Goal: Task Accomplishment & Management: Complete application form

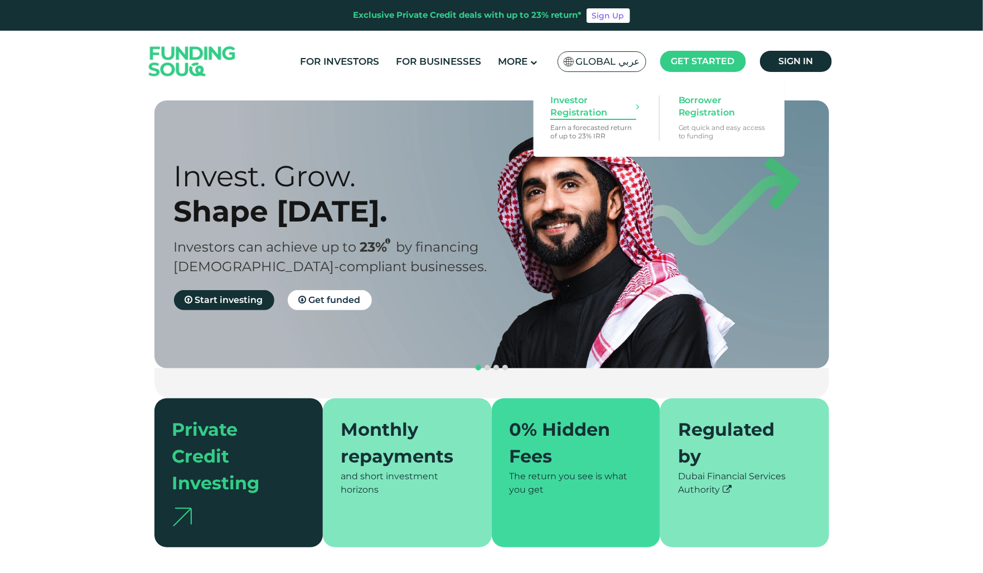
click at [592, 113] on span "Investor Registration" at bounding box center [594, 106] width 86 height 25
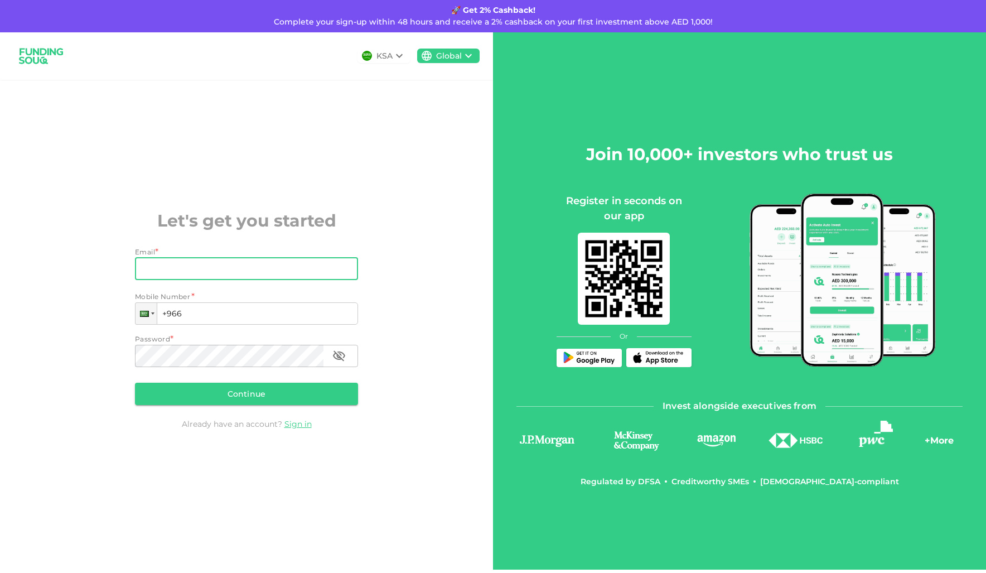
click at [156, 273] on input "Email" at bounding box center [240, 269] width 211 height 22
type input "sulaiman.moolla@gmail.com"
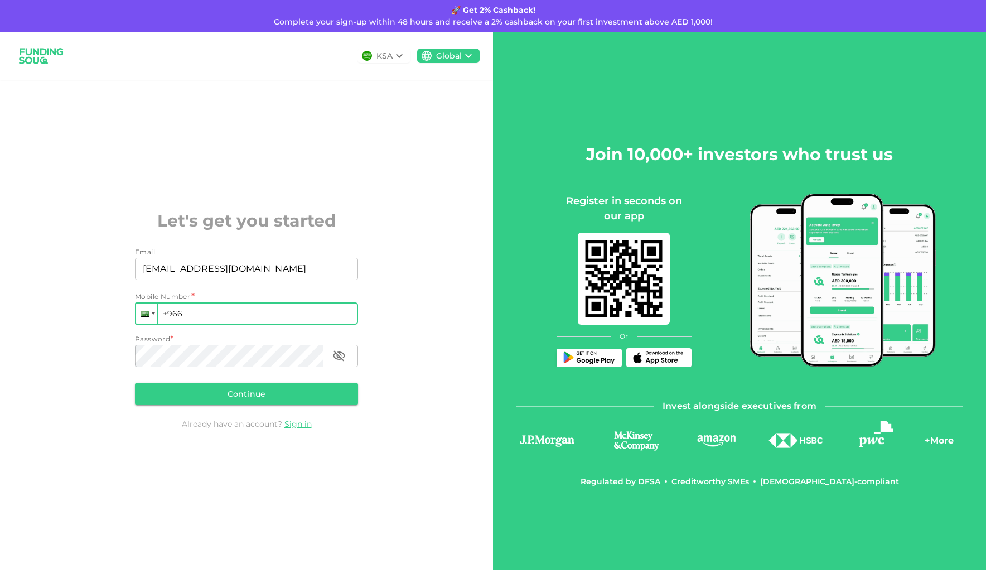
click at [148, 315] on div at bounding box center [145, 314] width 9 height 6
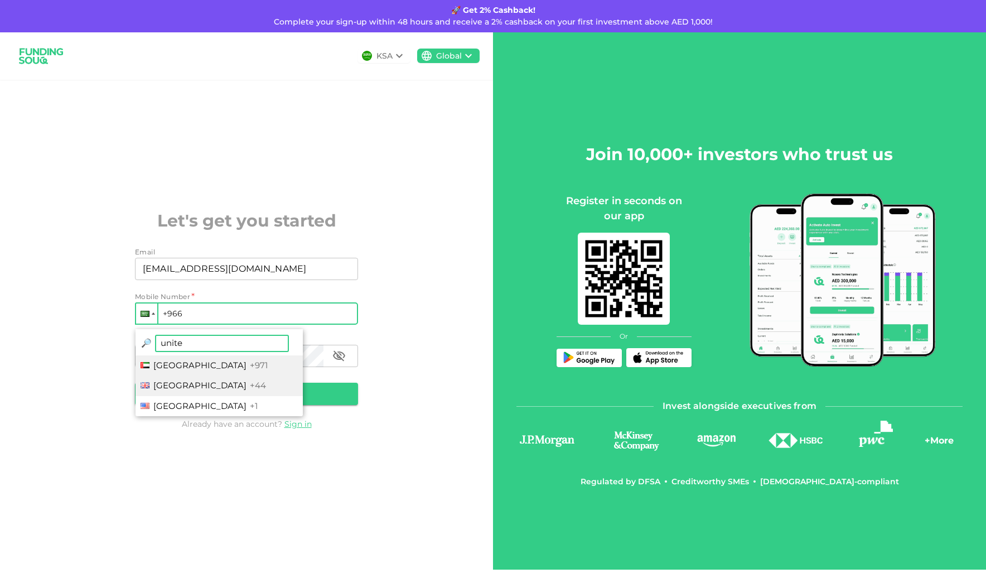
type input "unite"
click at [180, 383] on span "United Kingdom" at bounding box center [199, 385] width 93 height 11
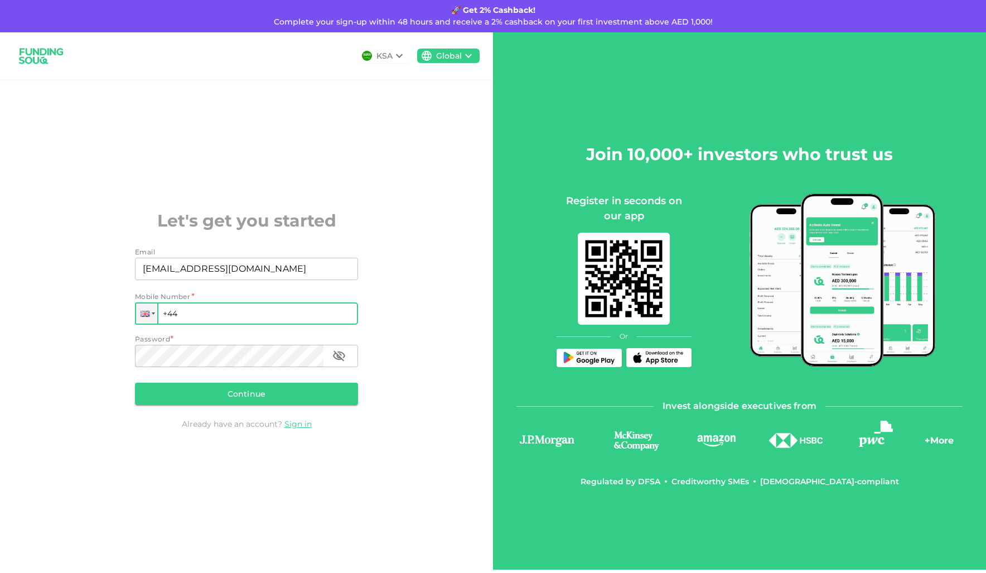
click at [221, 318] on input "+44" at bounding box center [246, 313] width 223 height 22
type input "+44 7866 958253"
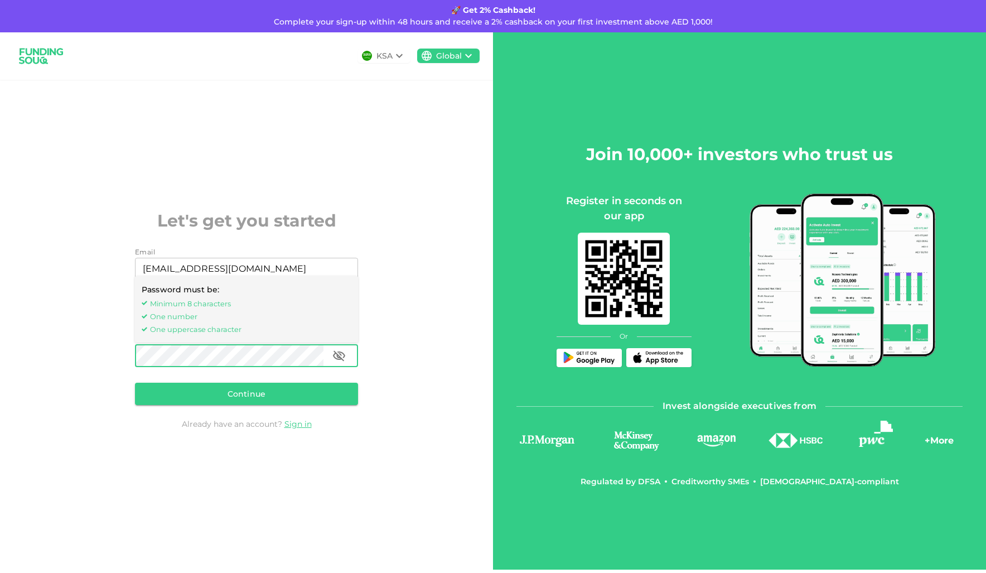
click at [219, 461] on div "KSA Global Let's get you started Email Email sulaiman.moolla@gmail.com Email Mo…" at bounding box center [246, 300] width 493 height 537
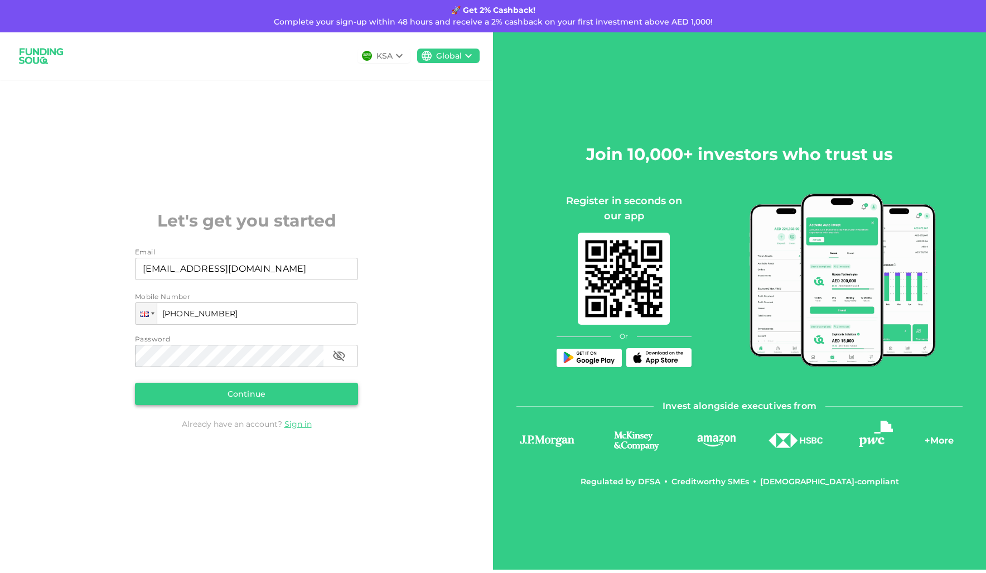
click at [244, 392] on button "Continue" at bounding box center [246, 394] width 223 height 22
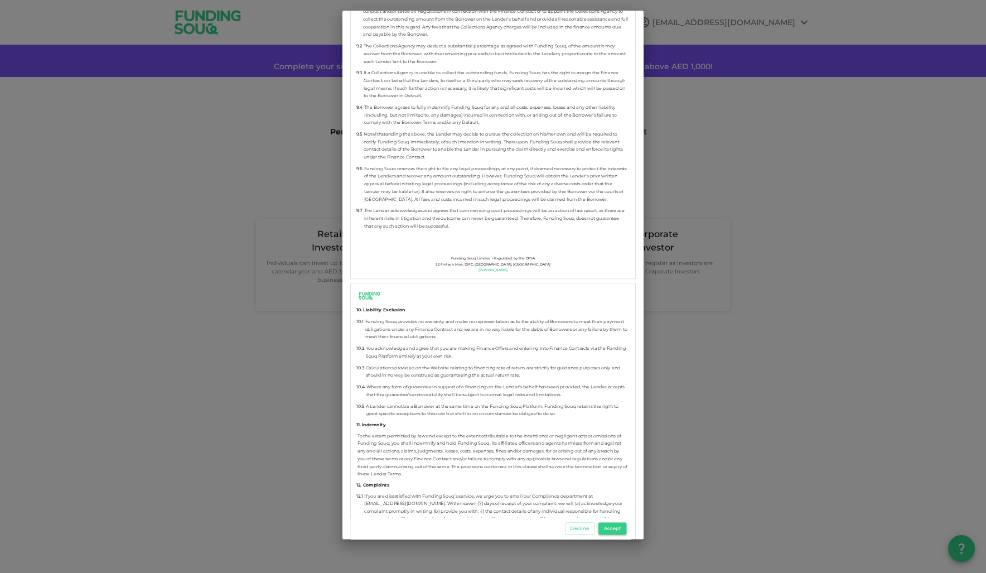
scroll to position [5132, 0]
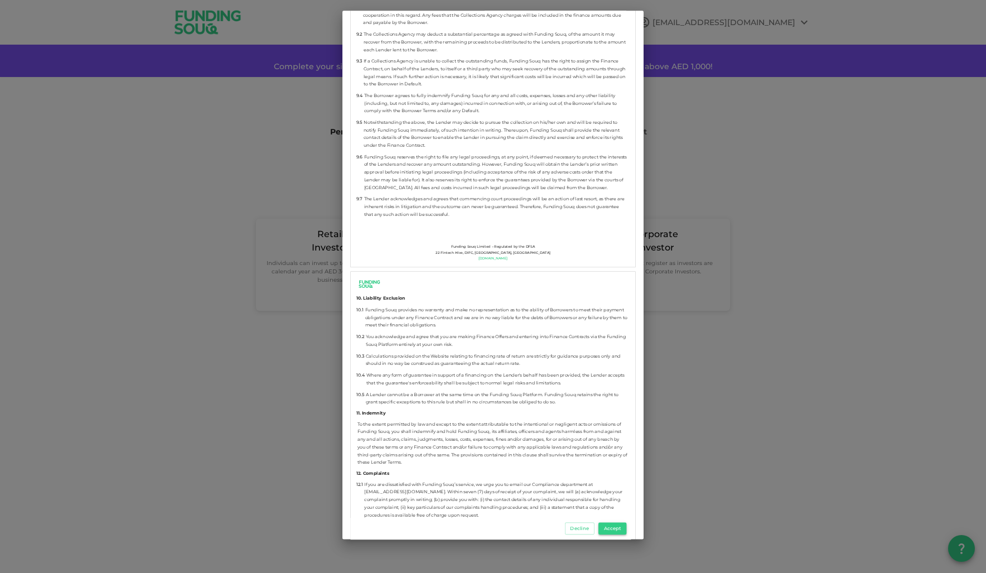
click at [605, 528] on button "Accept" at bounding box center [613, 529] width 28 height 12
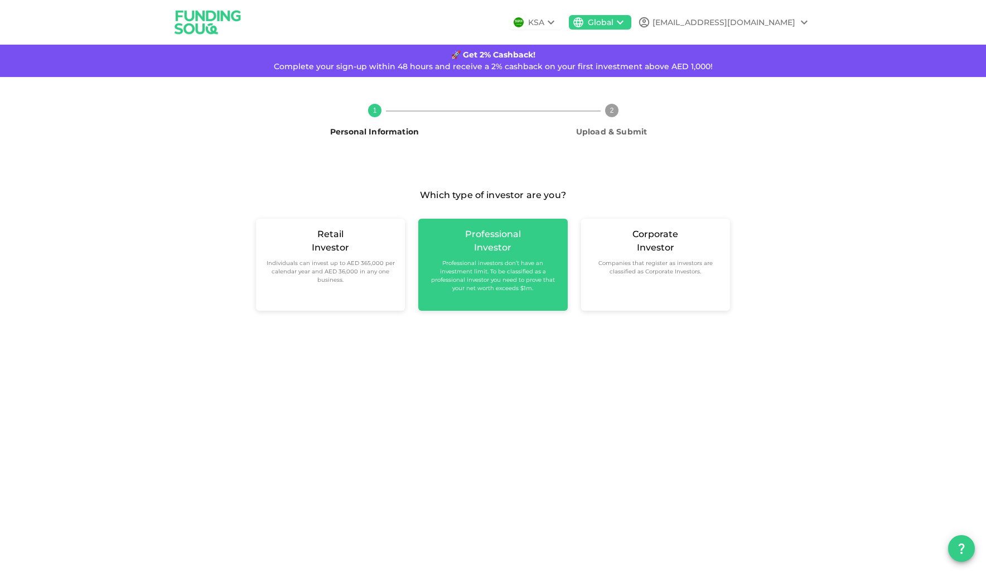
click at [540, 273] on small "Professional investors don’t have an investment limit. To be classified as a pr…" at bounding box center [492, 275] width 131 height 33
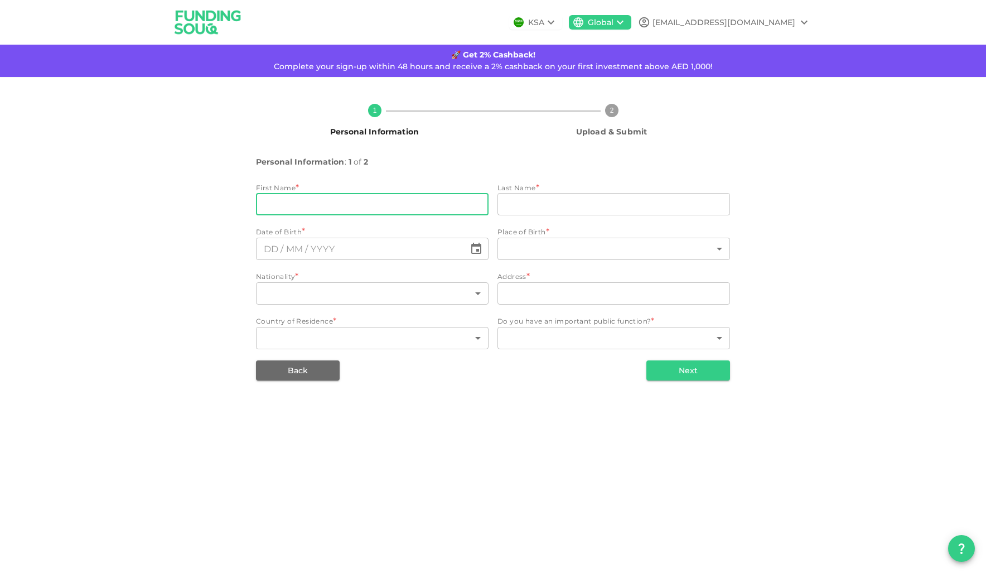
click at [344, 199] on input "firstName" at bounding box center [372, 204] width 233 height 22
type input "Sulaiman"
type input "Moolla"
type input "⁦⁨27⁩ / ⁨10⁩ / ⁨1981⁩⁩"
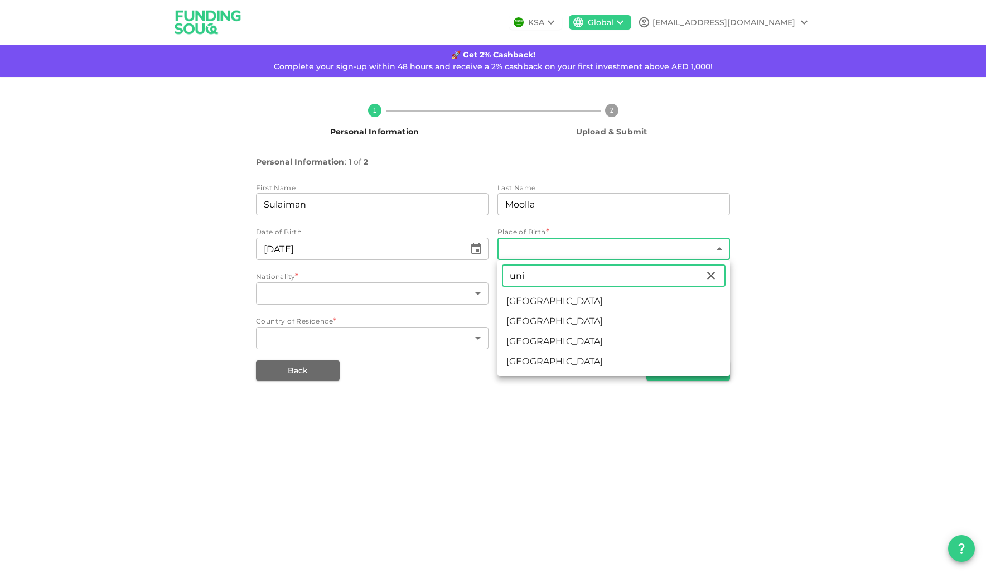
type input "uni"
click at [595, 342] on li "United Kingdom" at bounding box center [614, 341] width 233 height 20
type input "207"
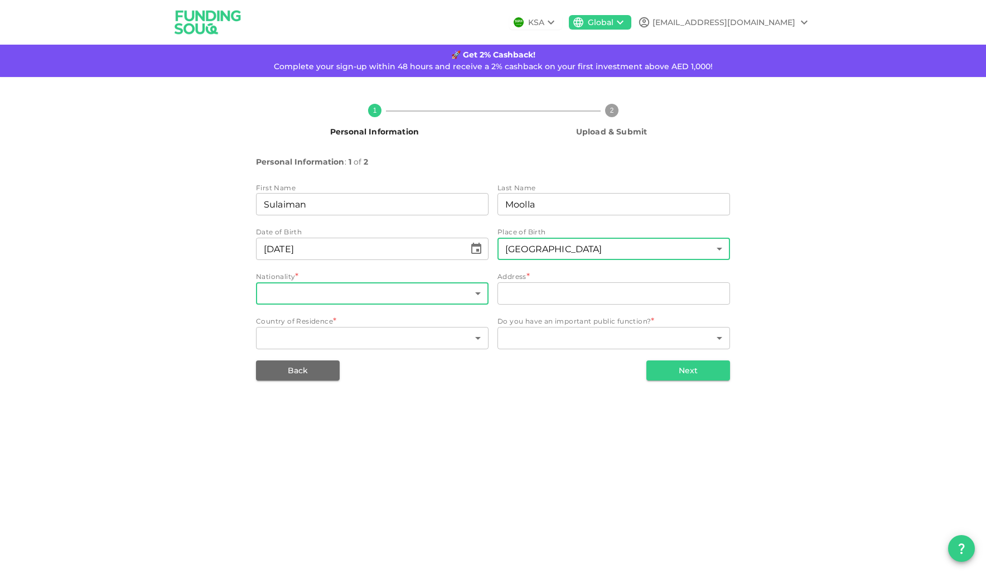
click at [353, 293] on body "KSA Global sulaiman.moolla@gmail.com 🚀 Get 2% Cashback! Complete your sign-up w…" at bounding box center [493, 286] width 986 height 573
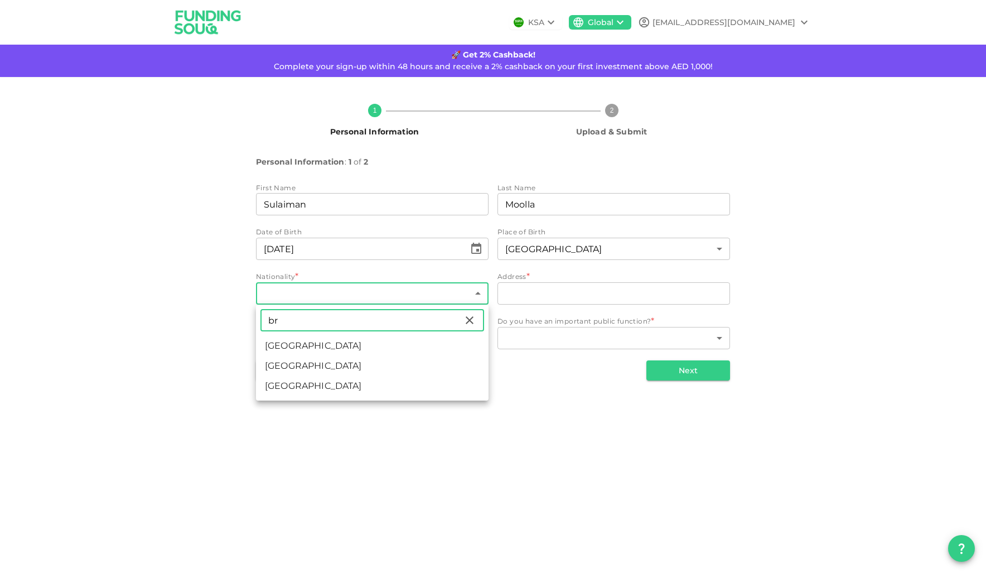
type input "b"
type input "united"
click at [308, 358] on li "United Kingdom" at bounding box center [372, 366] width 233 height 20
type input "207"
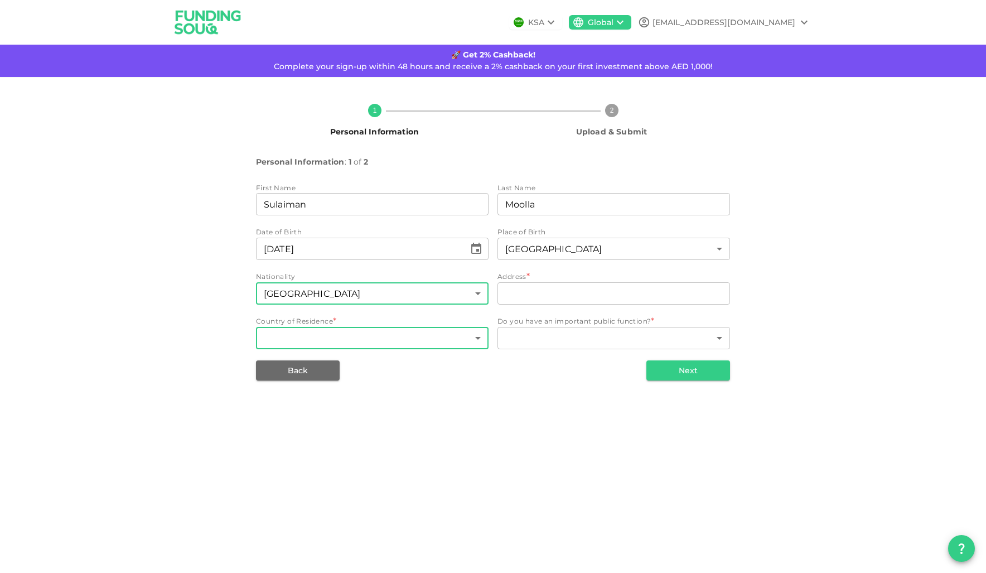
click at [359, 341] on body "KSA Global sulaiman.moolla@gmail.com 🚀 Get 2% Cashback! Complete your sign-up w…" at bounding box center [493, 286] width 986 height 573
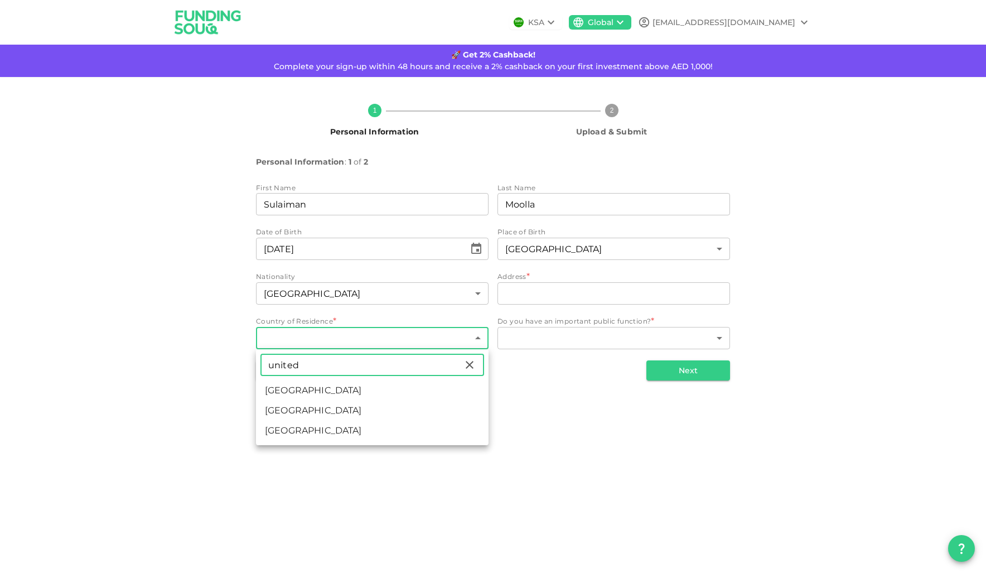
type input "united"
click at [325, 414] on li "United Kingdom" at bounding box center [372, 411] width 233 height 20
type input "207"
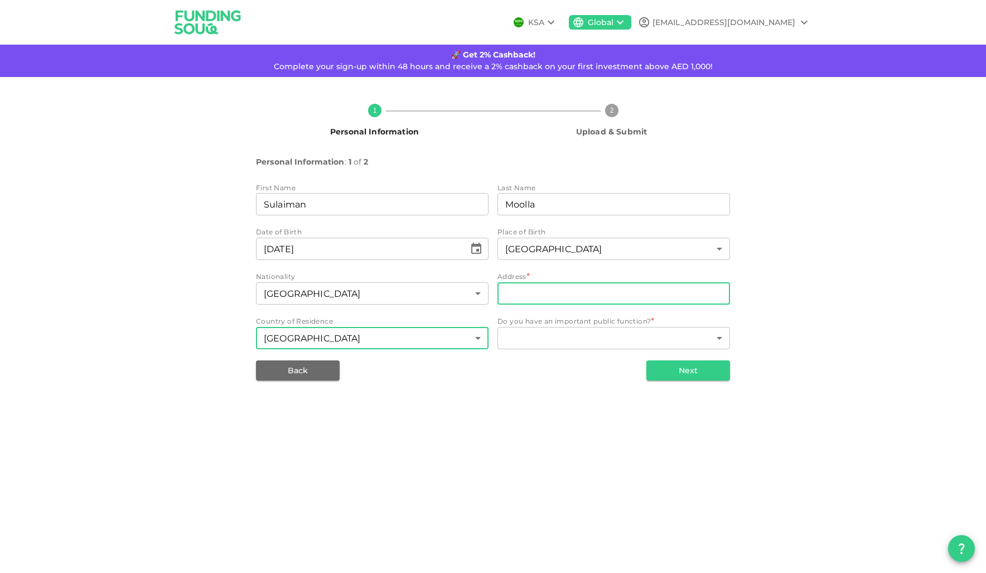
click at [539, 296] on input "address" at bounding box center [614, 293] width 233 height 22
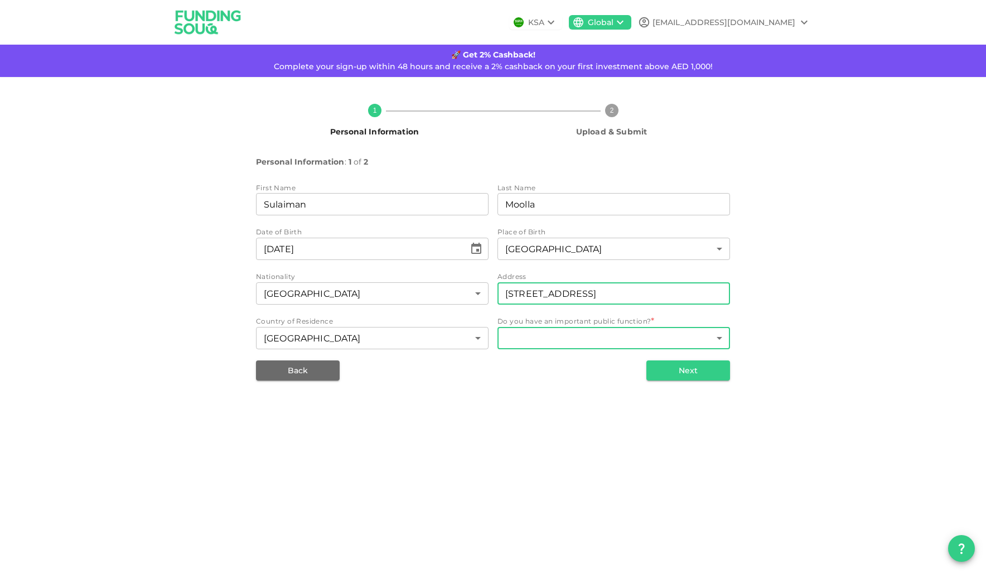
type input "177 Seymour Road, Gloucester, GL1 5HR"
click at [549, 336] on body "KSA Global sulaiman.moolla@gmail.com 🚀 Get 2% Cashback! Complete your sign-up w…" at bounding box center [493, 286] width 986 height 573
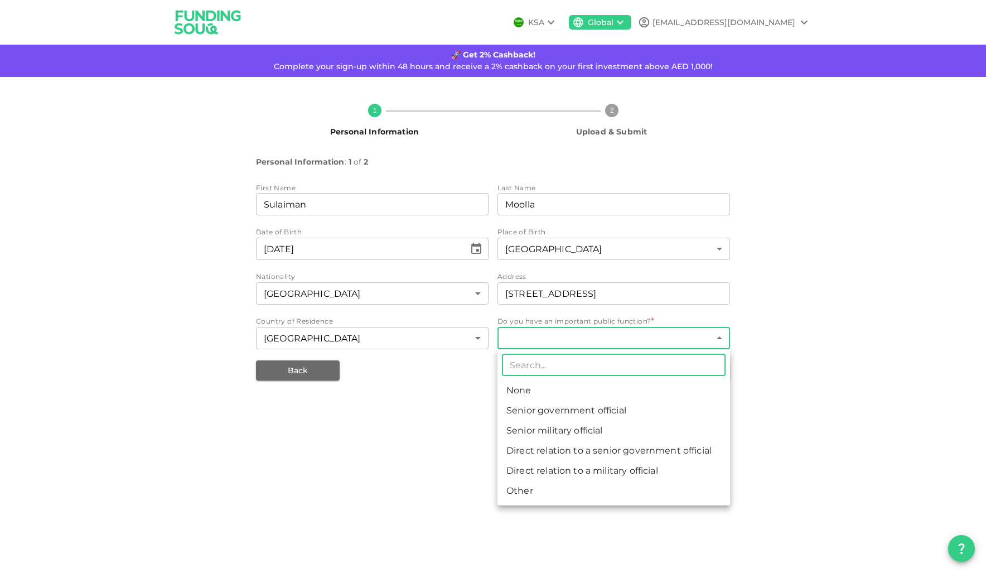
click at [540, 391] on li "None" at bounding box center [614, 390] width 233 height 20
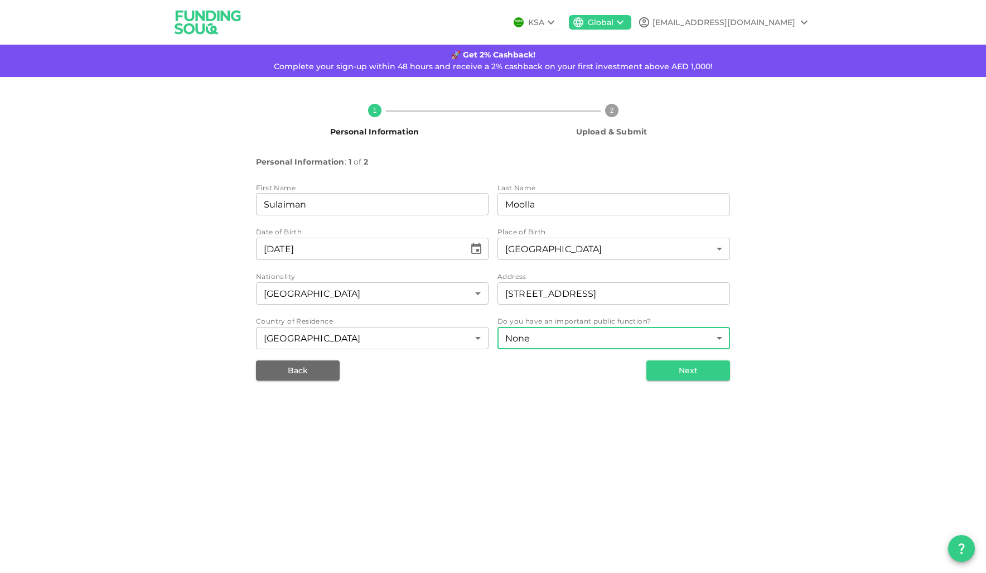
type input "1"
click at [684, 375] on button "Next" at bounding box center [689, 370] width 84 height 20
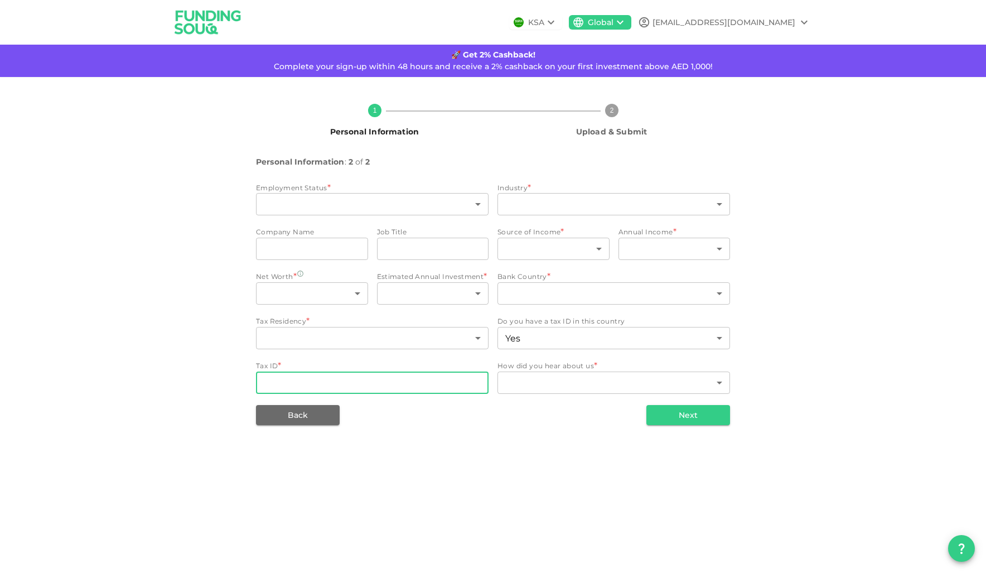
click at [363, 384] on input "Tax ID" at bounding box center [372, 383] width 233 height 22
type input "J"
type input "n"
type input "JG668236A"
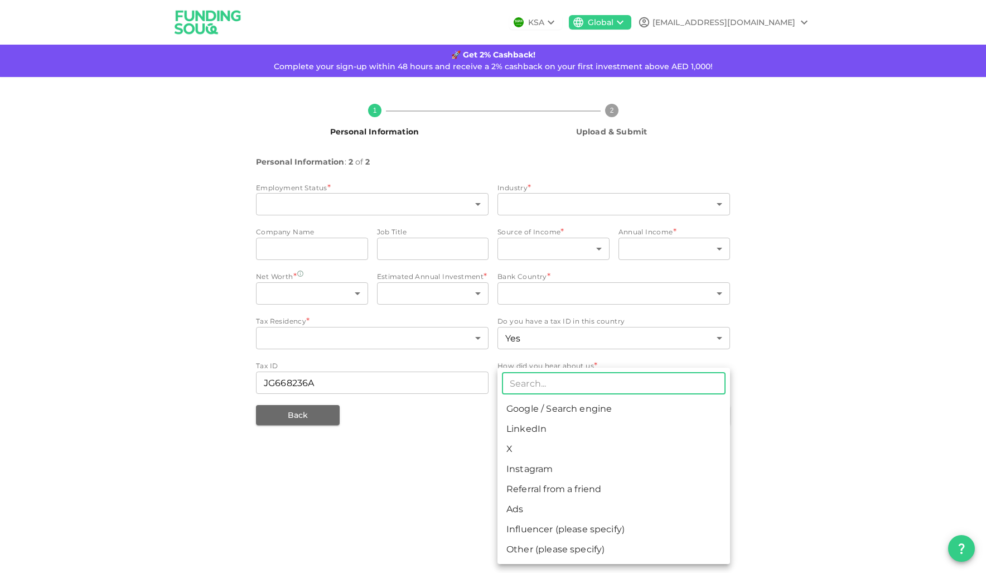
click at [595, 407] on li "Google / Search engine" at bounding box center [614, 409] width 233 height 20
type input "1"
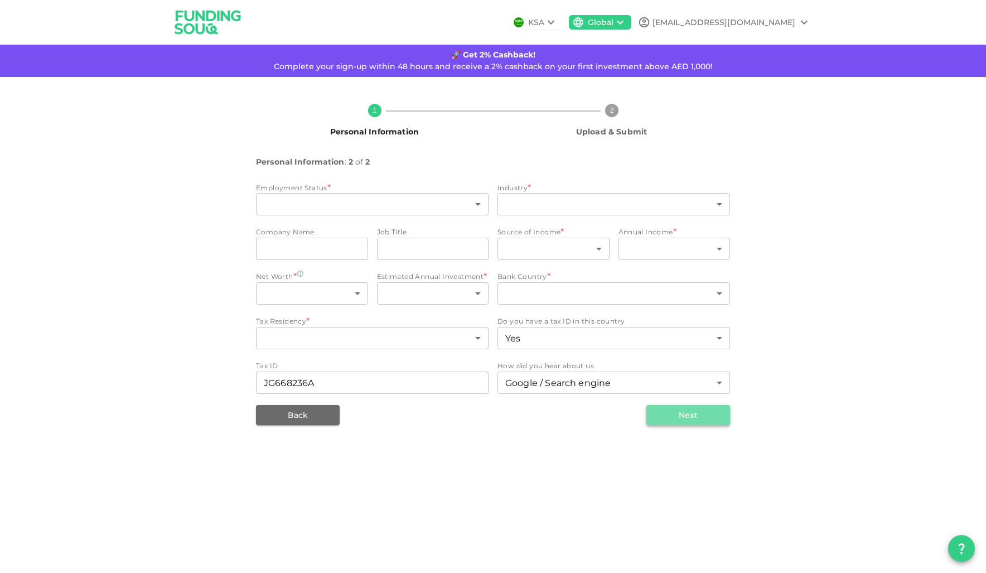
click at [661, 420] on button "Next" at bounding box center [689, 415] width 84 height 20
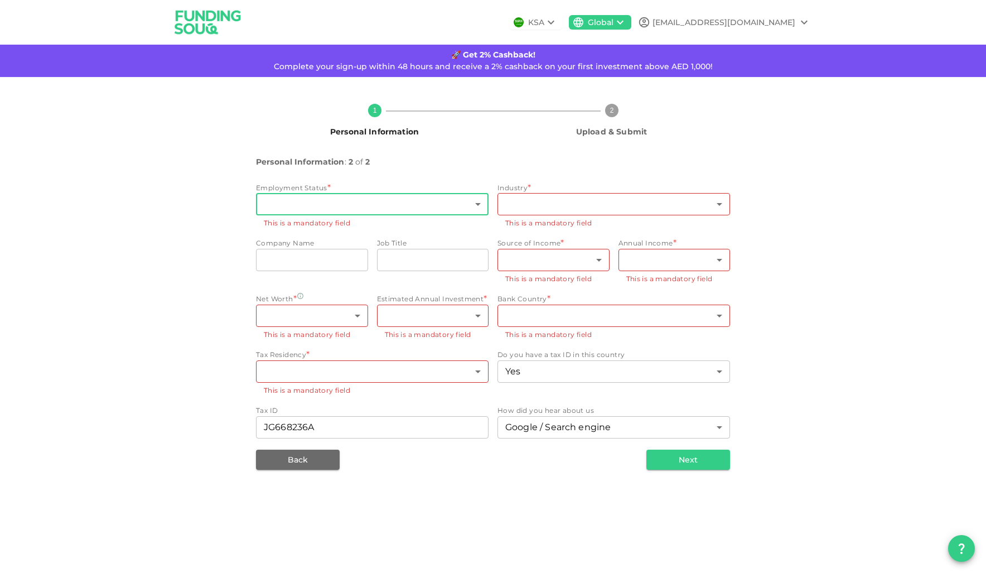
click at [371, 209] on body "KSA Global sulaiman.moolla@gmail.com 🚀 Get 2% Cashback! Complete your sign-up w…" at bounding box center [493, 286] width 986 height 573
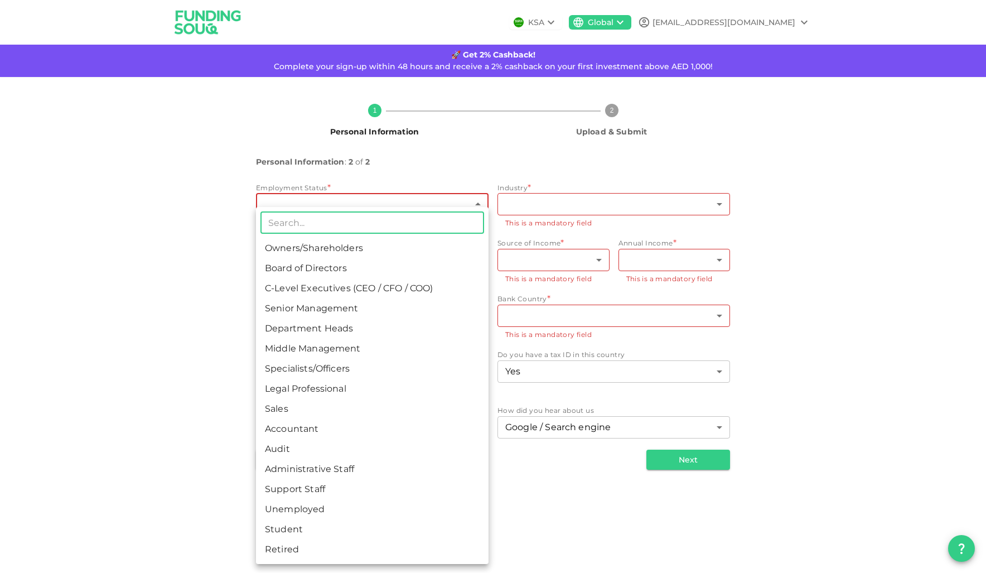
click at [286, 543] on li "Retired" at bounding box center [372, 549] width 233 height 20
type input "16"
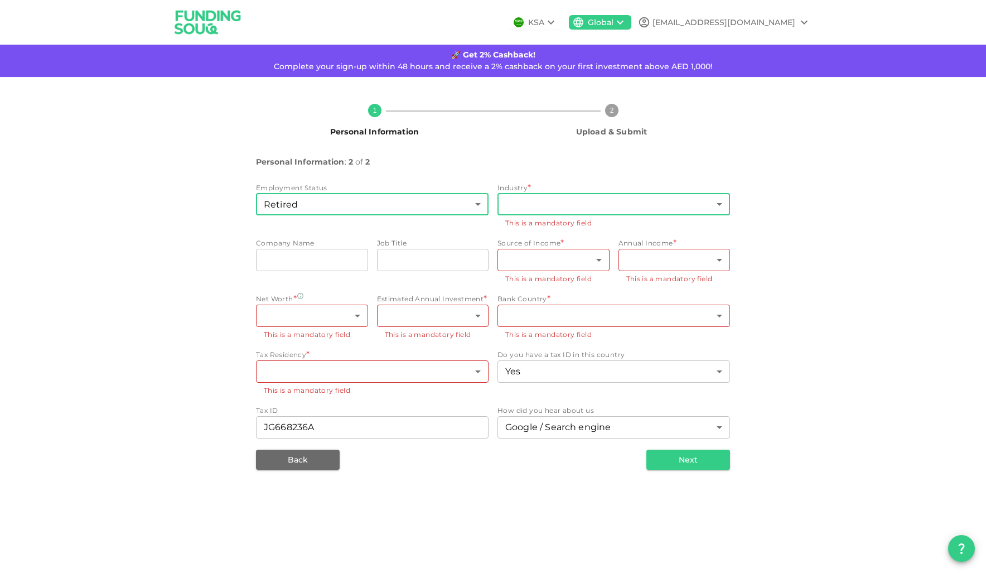
click at [534, 209] on body "KSA Global sulaiman.moolla@gmail.com 🚀 Get 2% Cashback! Complete your sign-up w…" at bounding box center [493, 286] width 986 height 573
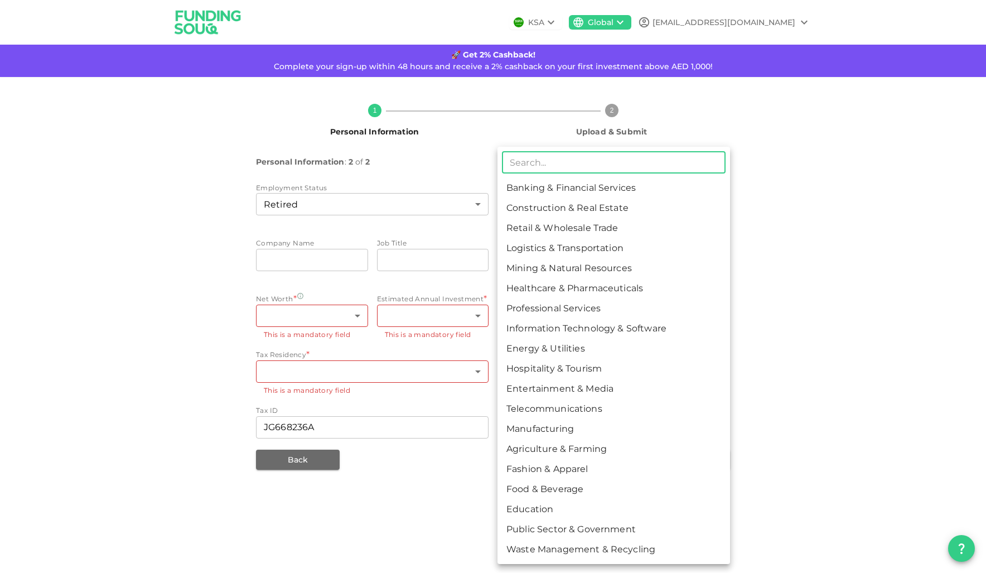
click at [534, 187] on li "Banking & Financial Services" at bounding box center [614, 188] width 233 height 20
type input "1"
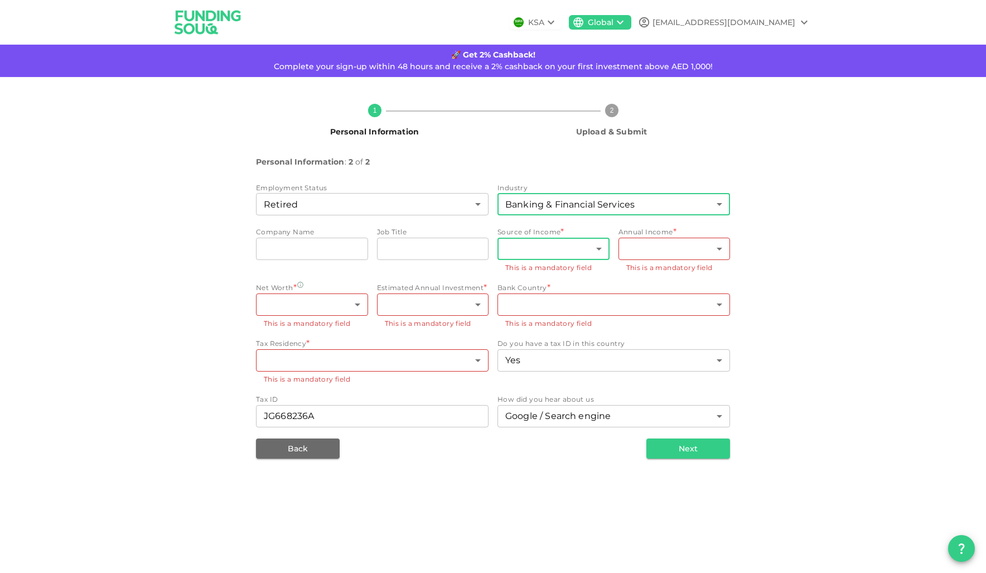
click at [518, 244] on body "KSA Global sulaiman.moolla@gmail.com 🚀 Get 2% Cashback! Complete your sign-up w…" at bounding box center [493, 286] width 986 height 573
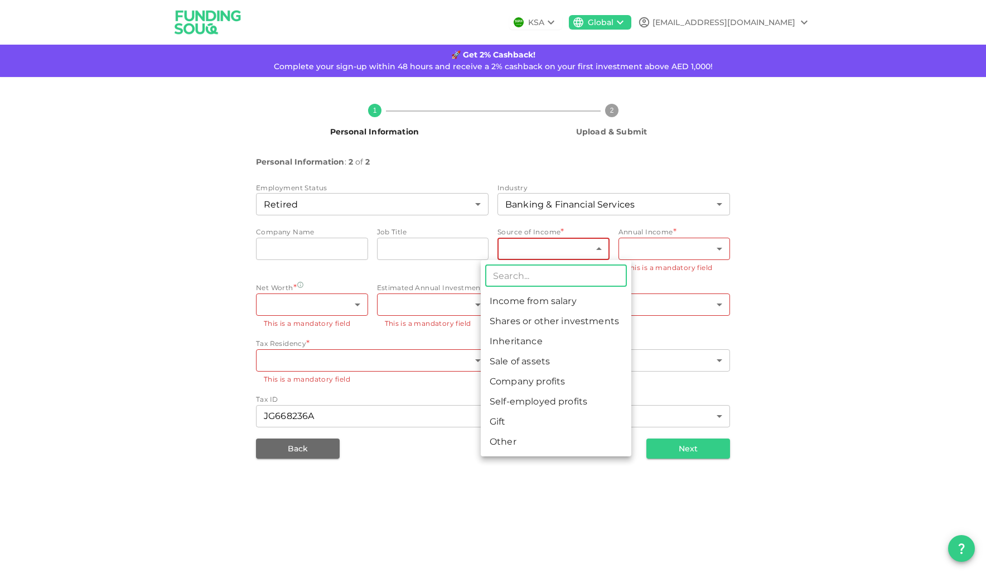
click at [522, 293] on li "Income from salary" at bounding box center [556, 301] width 151 height 20
type input "1"
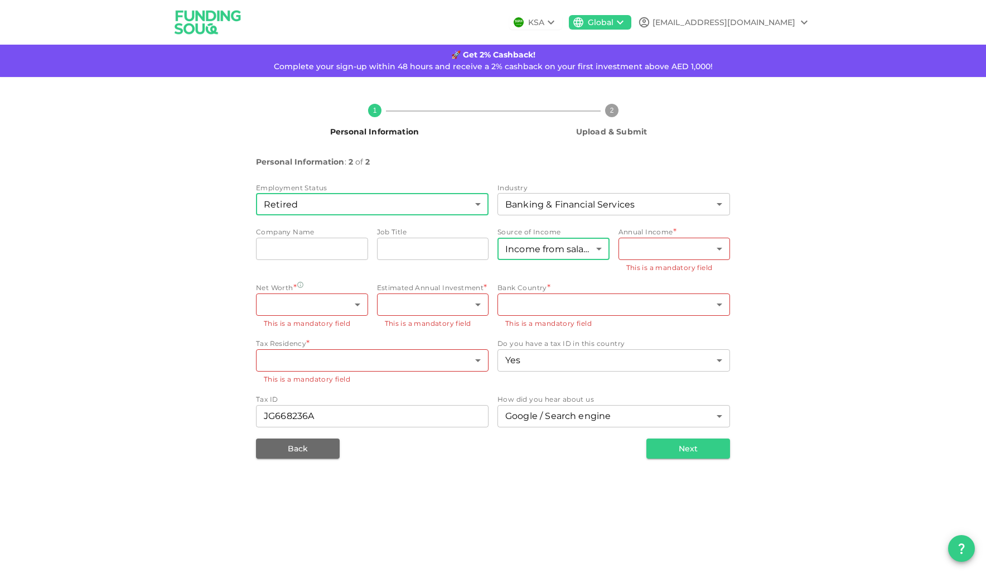
click at [409, 202] on body "KSA Global sulaiman.moolla@gmail.com 🚀 Get 2% Cashback! Complete your sign-up w…" at bounding box center [493, 286] width 986 height 573
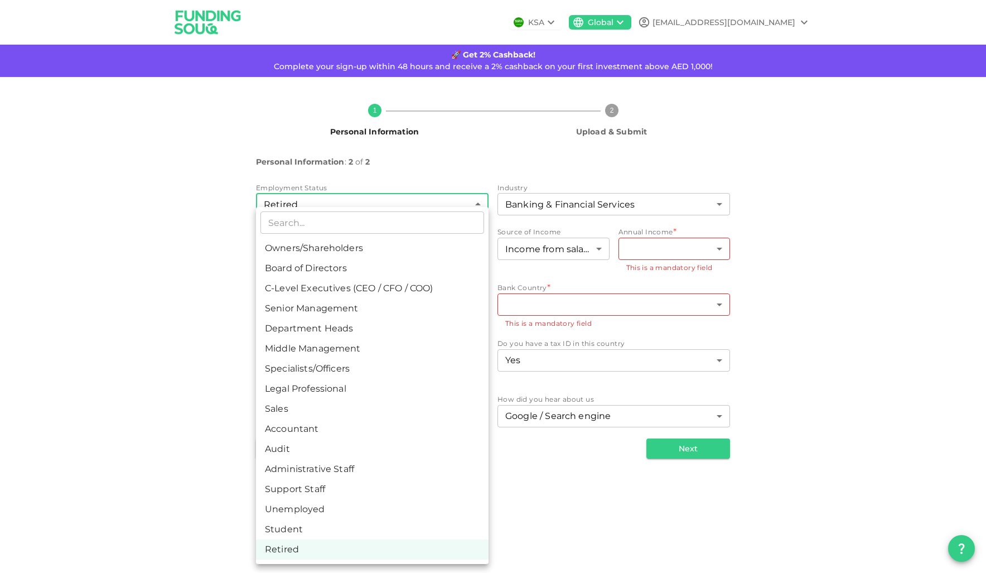
click at [303, 414] on li "Sales" at bounding box center [372, 409] width 233 height 20
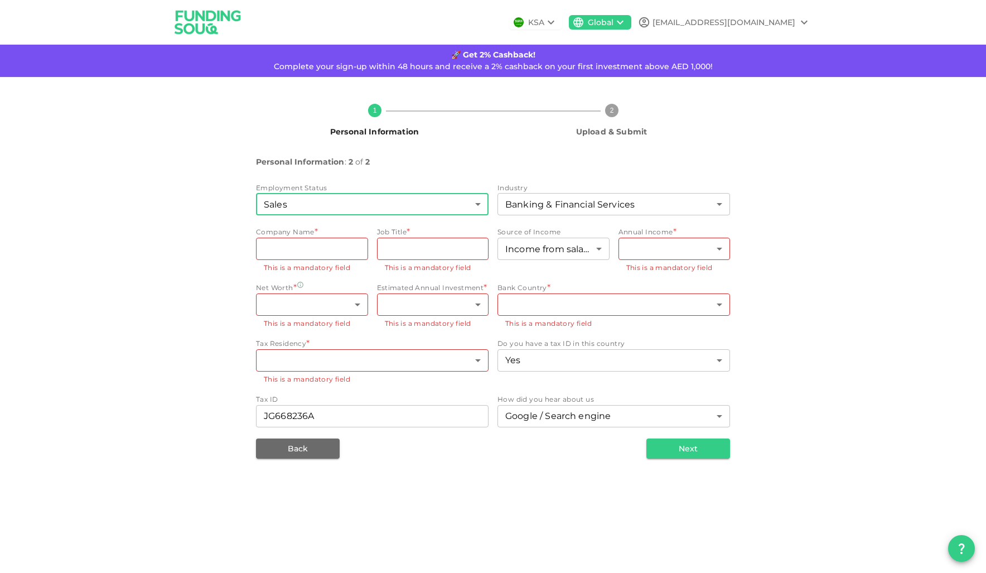
click at [332, 200] on body "KSA Global sulaiman.moolla@gmail.com 🚀 Get 2% Cashback! Complete your sign-up w…" at bounding box center [493, 286] width 986 height 573
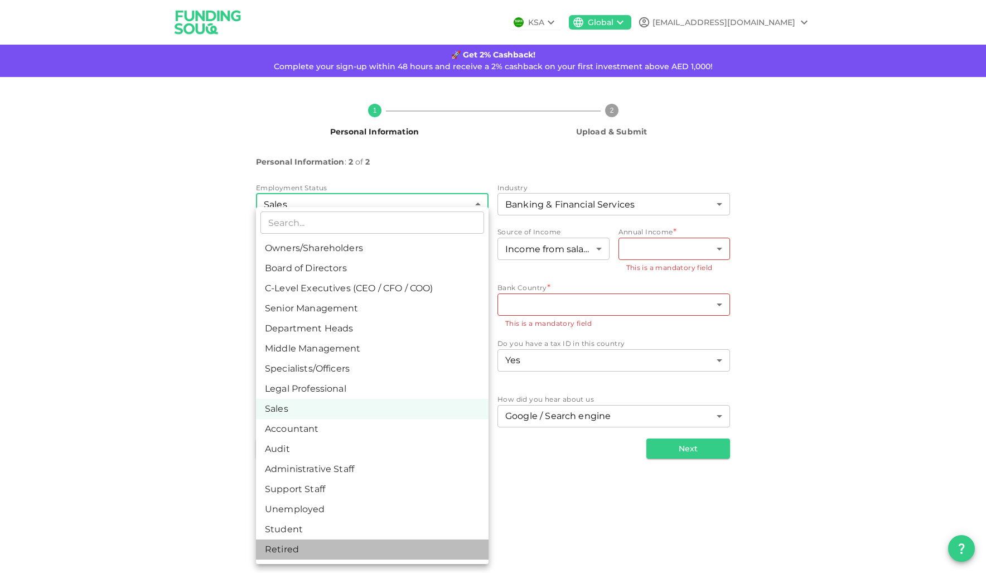
click at [288, 547] on li "Retired" at bounding box center [372, 549] width 233 height 20
type input "16"
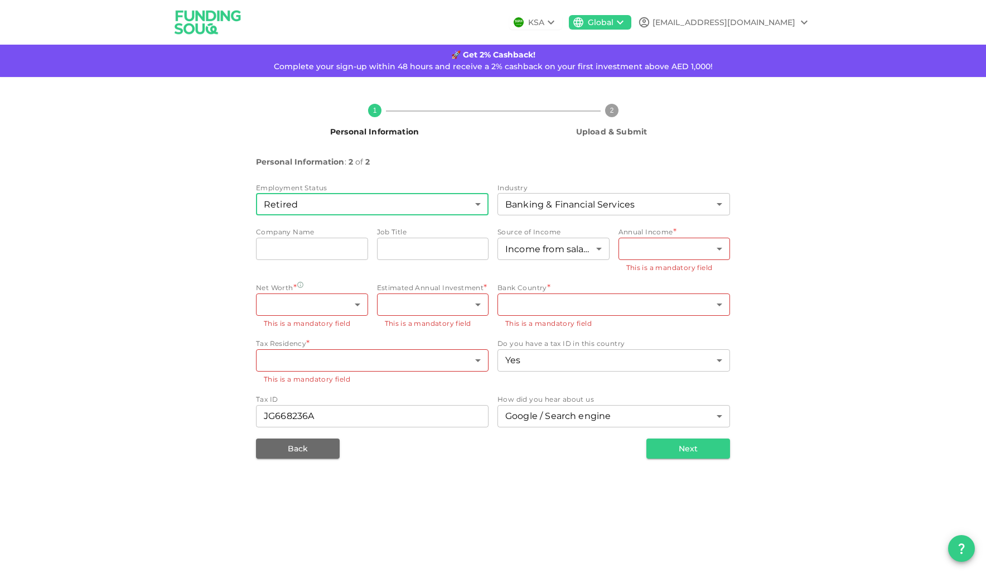
click at [221, 280] on div "1 Personal Information 2 Upload & Submit Personal Information : 2 of 2 Employme…" at bounding box center [493, 277] width 636 height 364
click at [659, 253] on body "KSA Global sulaiman.moolla@gmail.com 🚀 Get 2% Cashback! Complete your sign-up w…" at bounding box center [493, 286] width 986 height 573
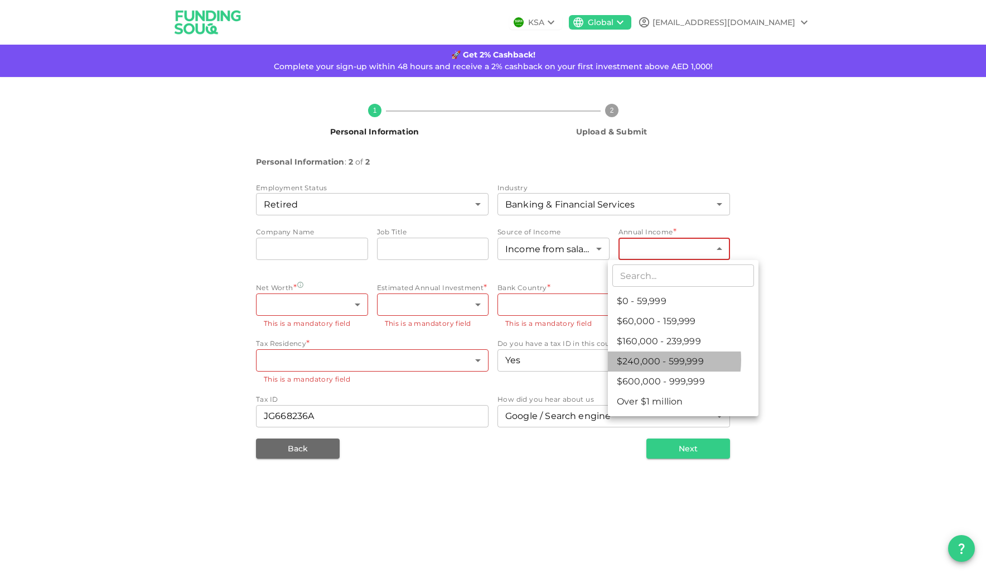
click at [643, 360] on li "$240,000 - 599,999" at bounding box center [683, 361] width 151 height 20
type input "4"
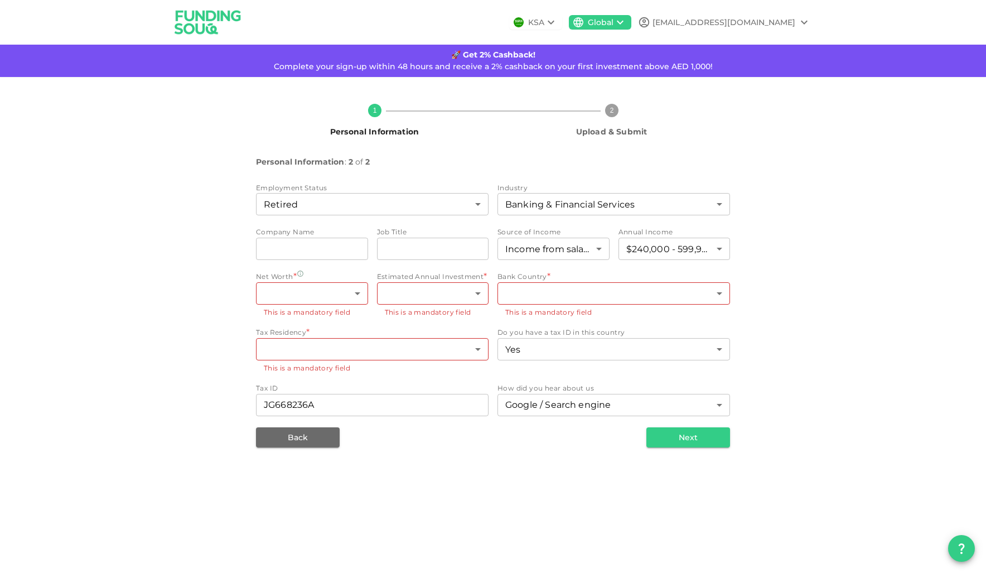
click at [202, 282] on div "1 Personal Information 2 Upload & Submit Personal Information : 2 of 2 Employme…" at bounding box center [493, 271] width 636 height 353
click at [281, 306] on div "​ ​ This is a mandatory field" at bounding box center [312, 300] width 112 height 36
click at [291, 297] on body "KSA Global sulaiman.moolla@gmail.com 🚀 Get 2% Cashback! Complete your sign-up w…" at bounding box center [493, 286] width 986 height 573
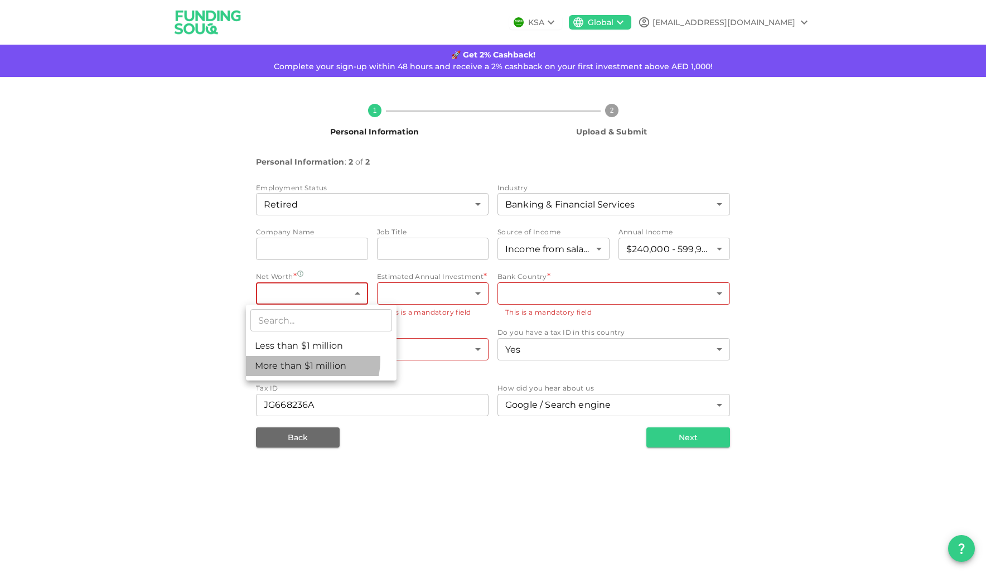
click at [300, 360] on li "More than $1 million" at bounding box center [321, 366] width 151 height 20
type input "2"
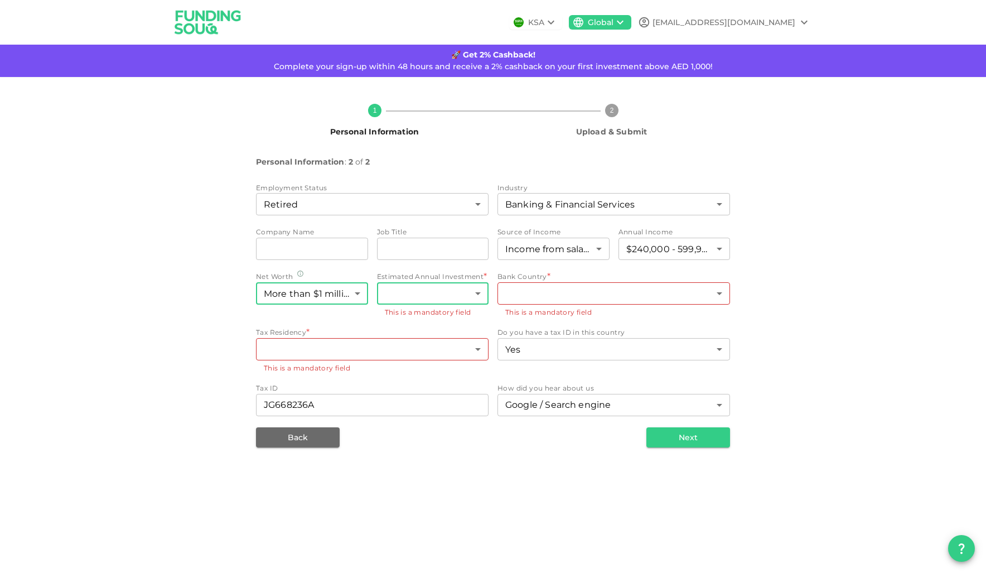
click at [417, 292] on body "KSA Global sulaiman.moolla@gmail.com 🚀 Get 2% Cashback! Complete your sign-up w…" at bounding box center [493, 286] width 986 height 573
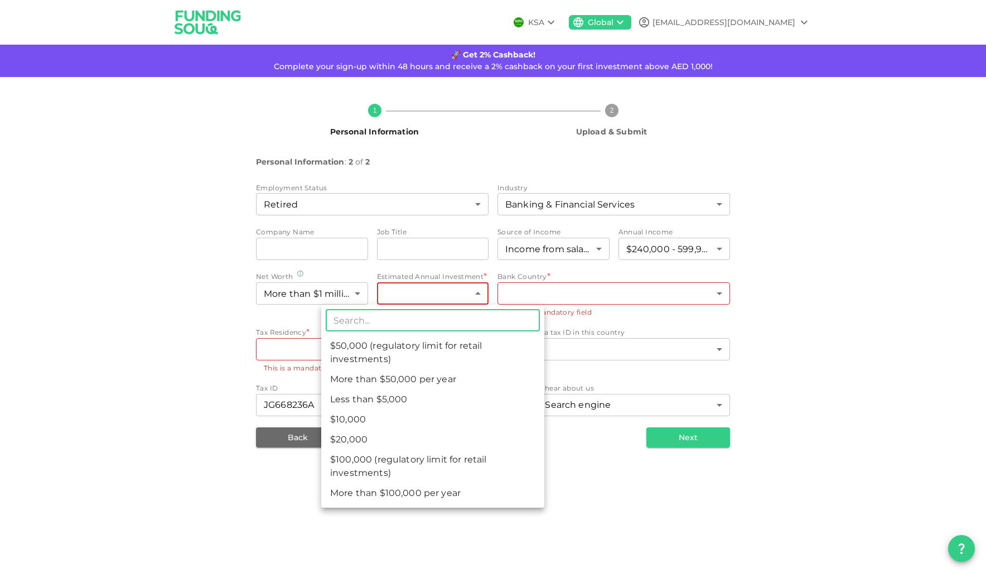
click at [390, 348] on li "$50,000 (regulatory limit for retail investments)" at bounding box center [432, 352] width 223 height 33
type input "4"
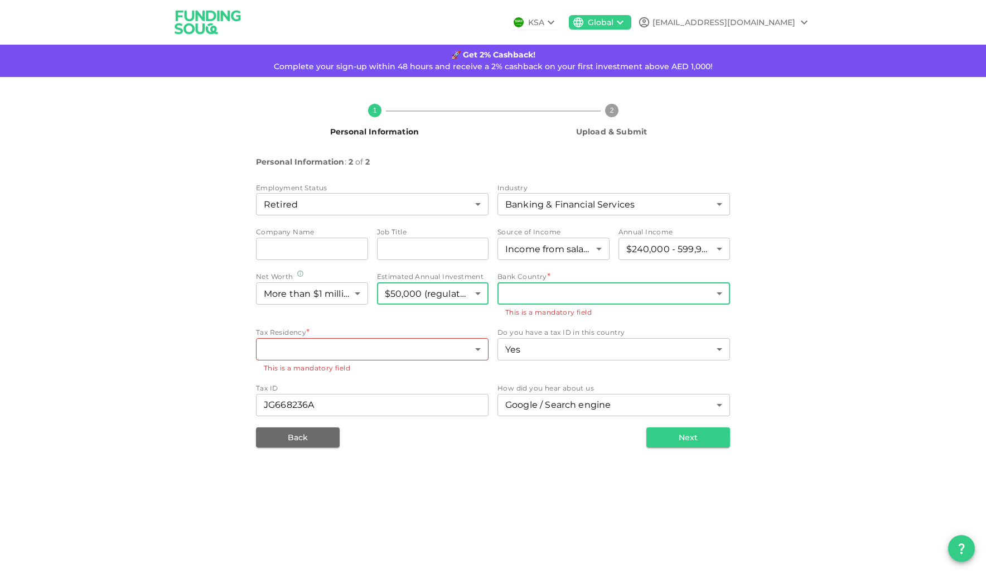
click at [541, 301] on body "KSA Global sulaiman.moolla@gmail.com 🚀 Get 2% Cashback! Complete your sign-up w…" at bounding box center [493, 286] width 986 height 573
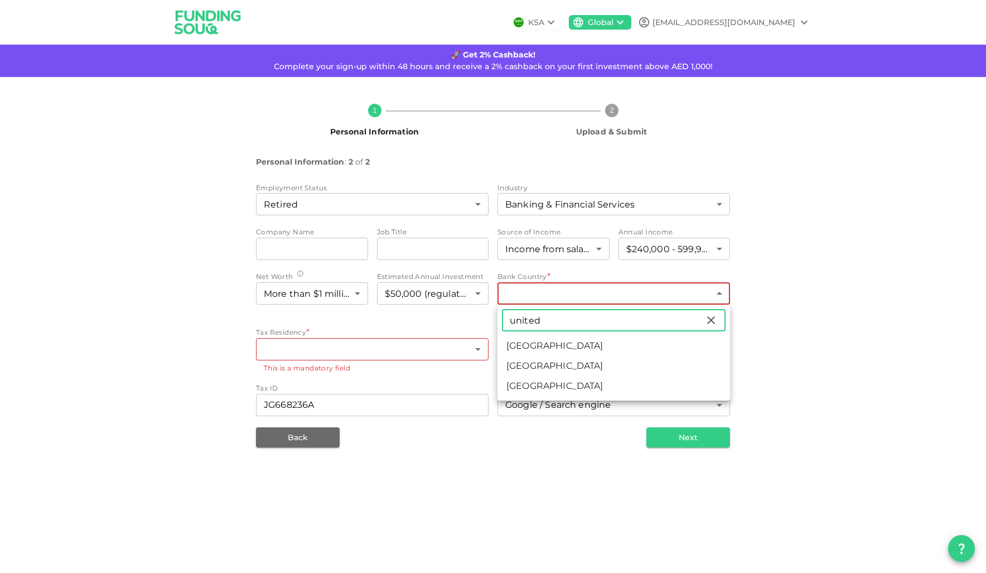
type input "united"
click at [540, 366] on li "United Kingdom" at bounding box center [614, 366] width 233 height 20
type input "207"
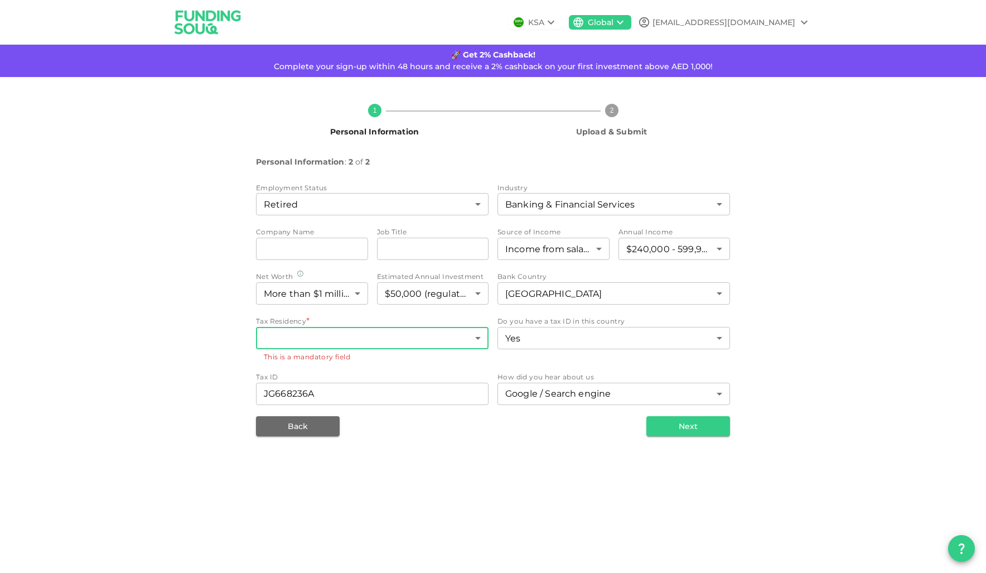
click at [351, 333] on body "KSA Global sulaiman.moolla@gmail.com 🚀 Get 2% Cashback! Complete your sign-up w…" at bounding box center [493, 286] width 986 height 573
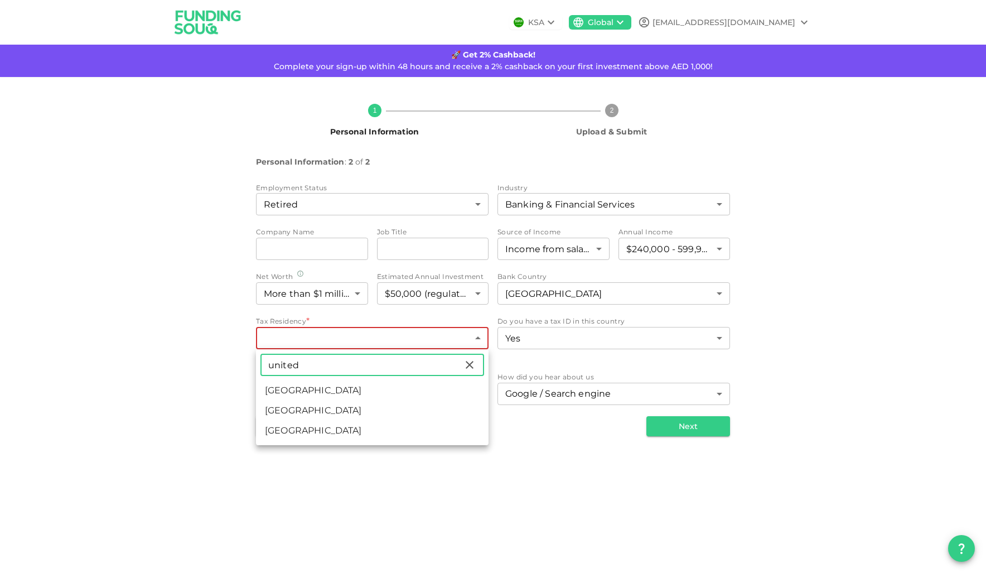
type input "united"
click at [320, 404] on li "United Kingdom" at bounding box center [372, 411] width 233 height 20
type input "207"
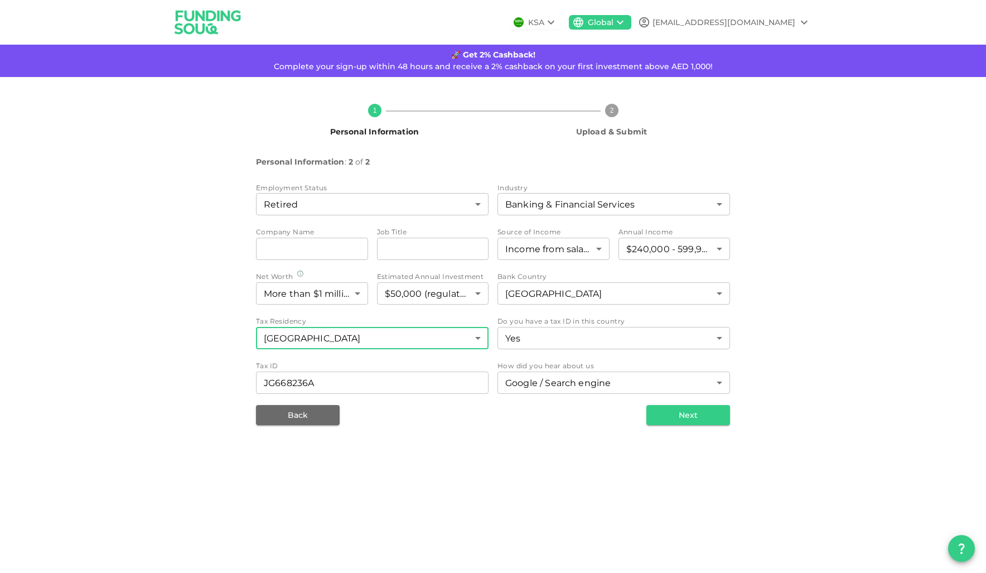
click at [620, 476] on div "KSA Global sulaiman.moolla@gmail.com 🚀 Get 2% Cashback! Complete your sign-up w…" at bounding box center [493, 286] width 986 height 573
click at [696, 412] on button "Next" at bounding box center [689, 415] width 84 height 20
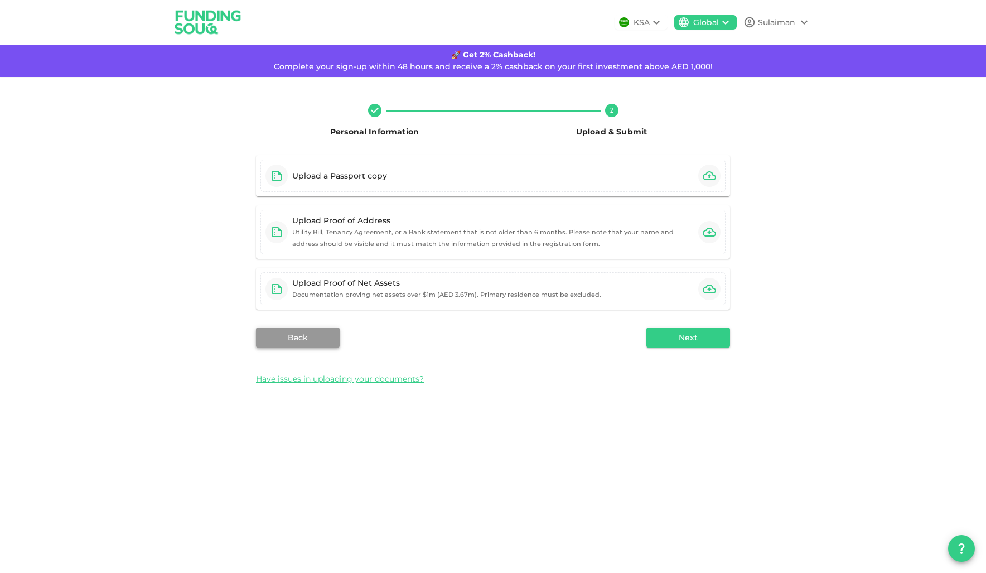
click at [302, 339] on button "Back" at bounding box center [298, 337] width 84 height 20
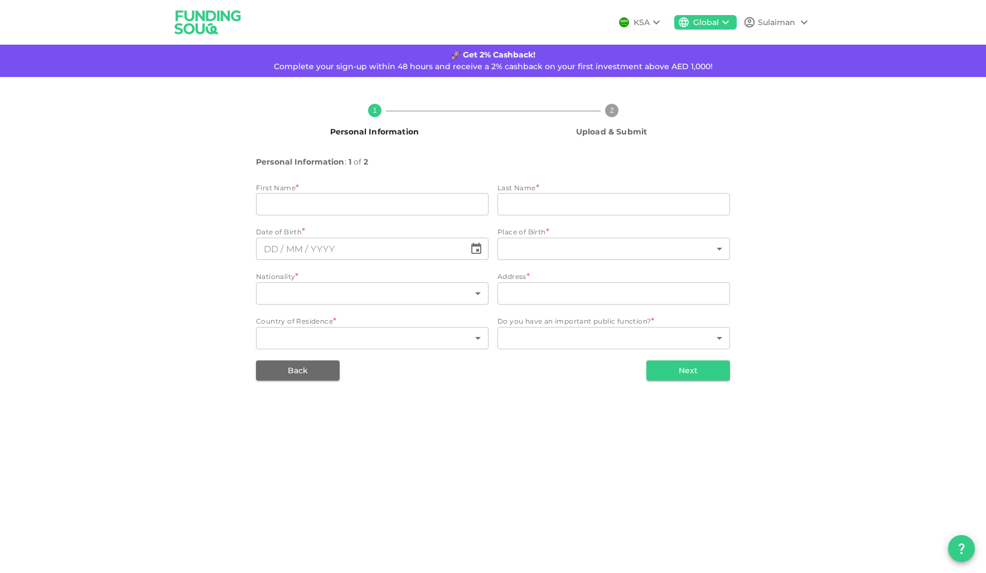
type input "Sulaiman"
type input "Moolla"
type input "207"
type input "177 Seymour Road, Gloucester, GL1 5HR"
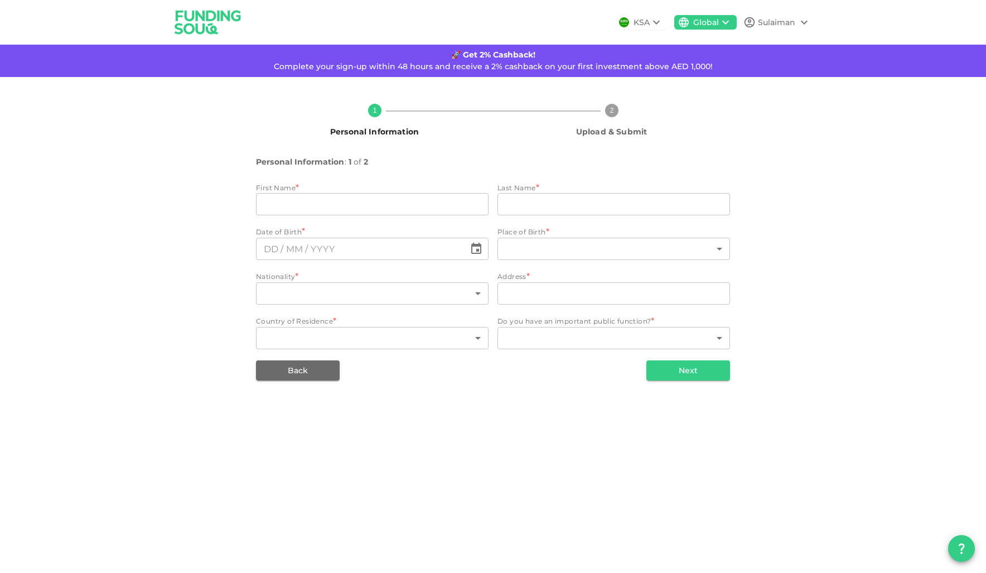
type input "207"
type input "1"
type input "⁦⁨27⁩ / ⁨10⁩ / ⁨1981⁩⁩"
click at [288, 369] on button "Back" at bounding box center [298, 370] width 84 height 20
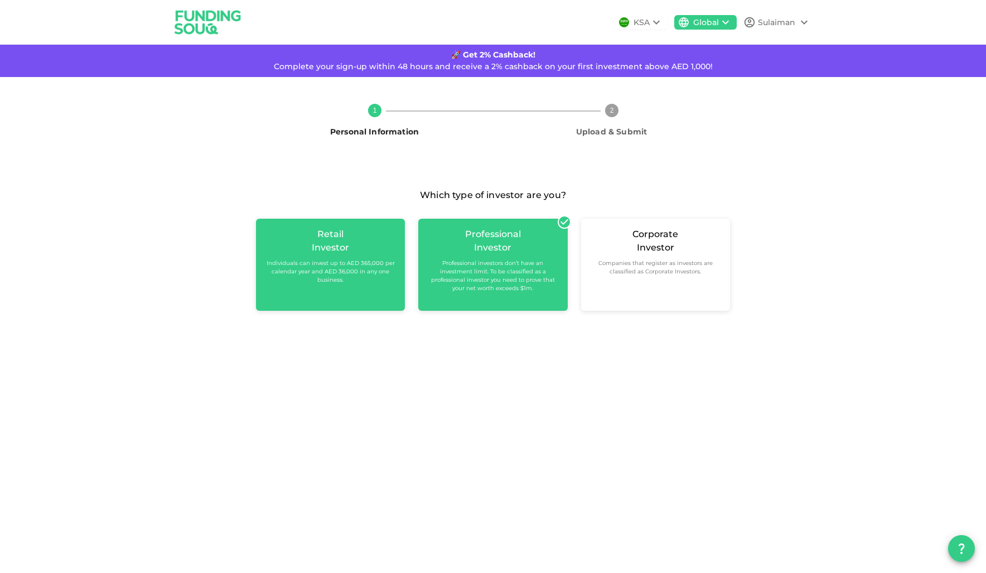
click at [327, 251] on div "Investor" at bounding box center [330, 247] width 37 height 13
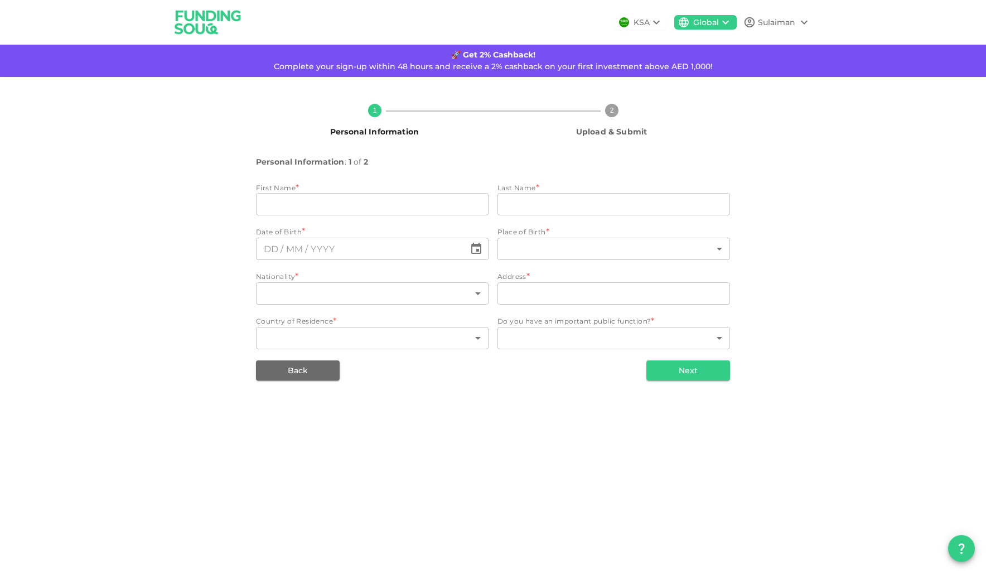
type input "Sulaiman"
type input "Moolla"
type input "207"
type input "177 Seymour Road, Gloucester, GL1 5HR"
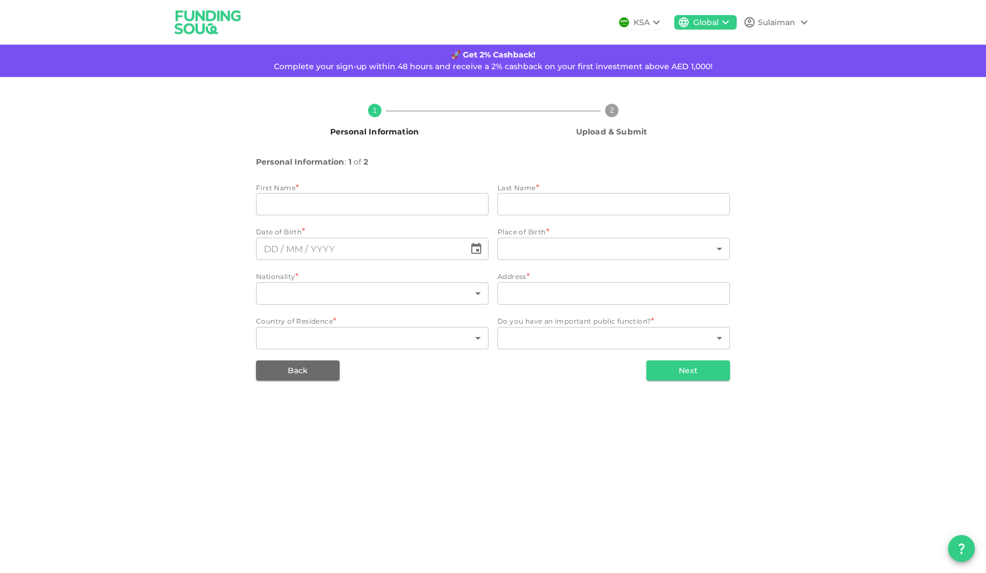
type input "207"
type input "1"
type input "⁦⁨27⁩ / ⁨10⁩ / ⁨1981⁩⁩"
click at [677, 365] on button "Next" at bounding box center [689, 370] width 84 height 20
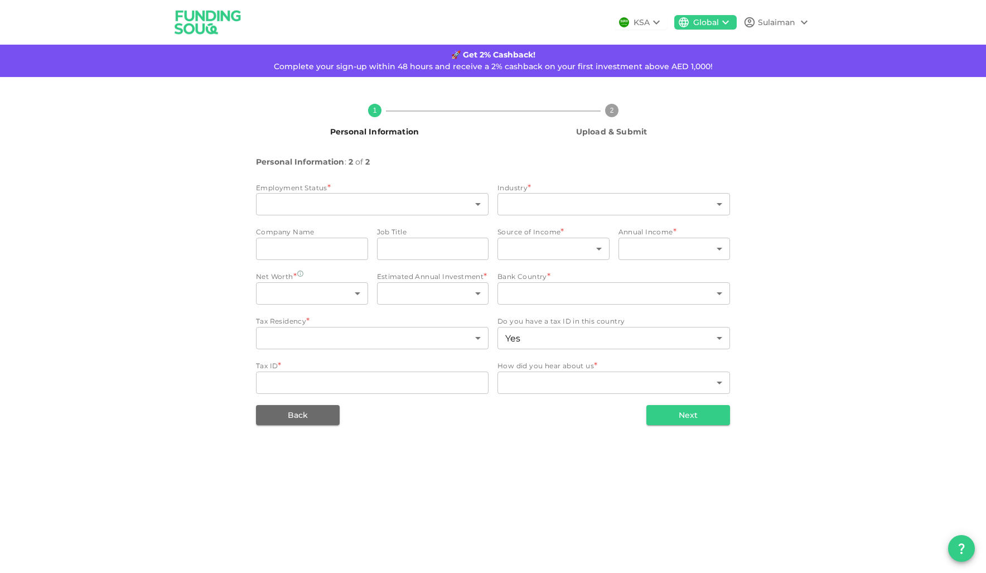
type input "16"
type input "1"
type input "4"
type input "2"
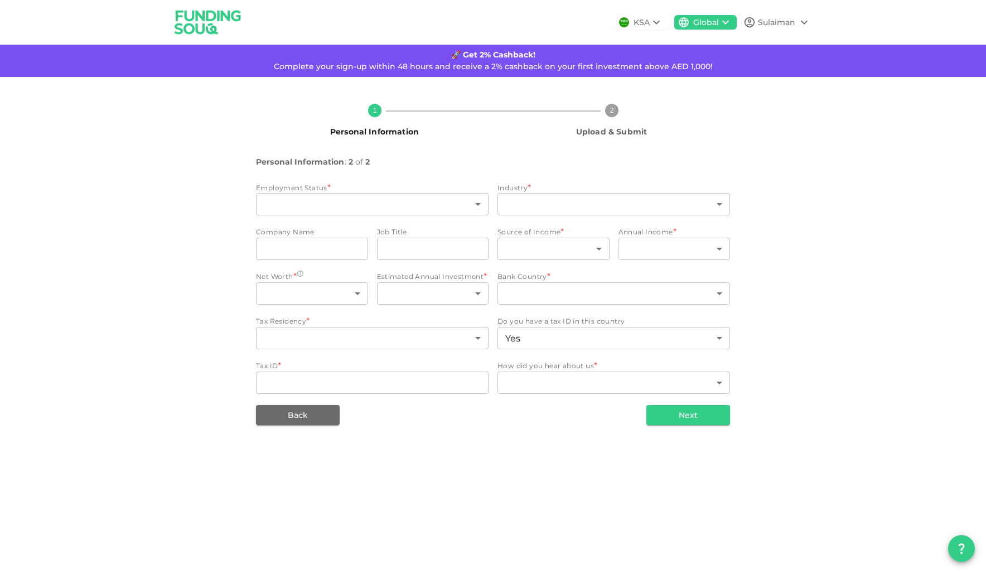
type input "4"
type input "207"
type input "JG668236A"
type input "1"
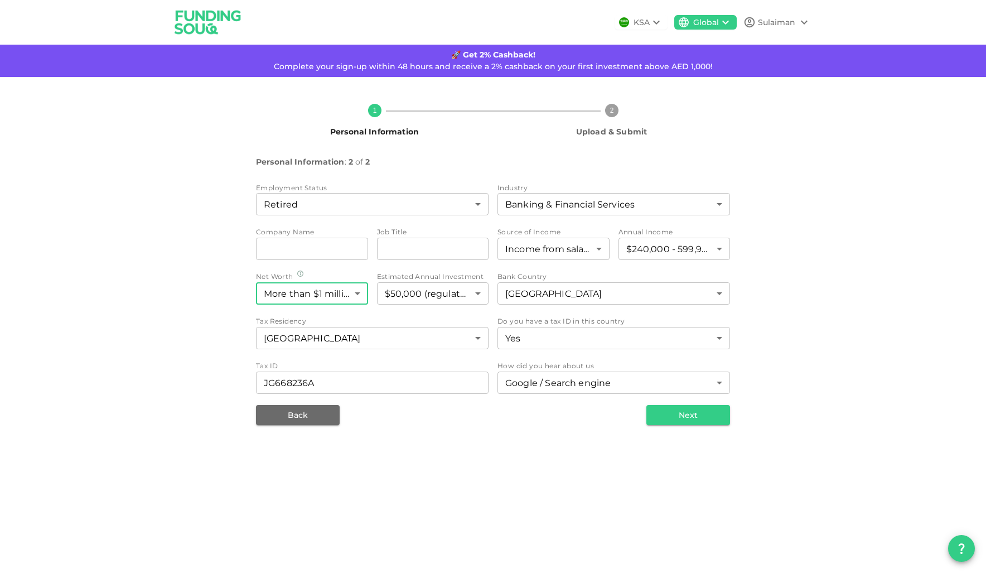
click at [346, 300] on body "KSA Global Sulaiman 🚀 Get 2% Cashback! Complete your sign-up within 48 hours an…" at bounding box center [493, 286] width 986 height 573
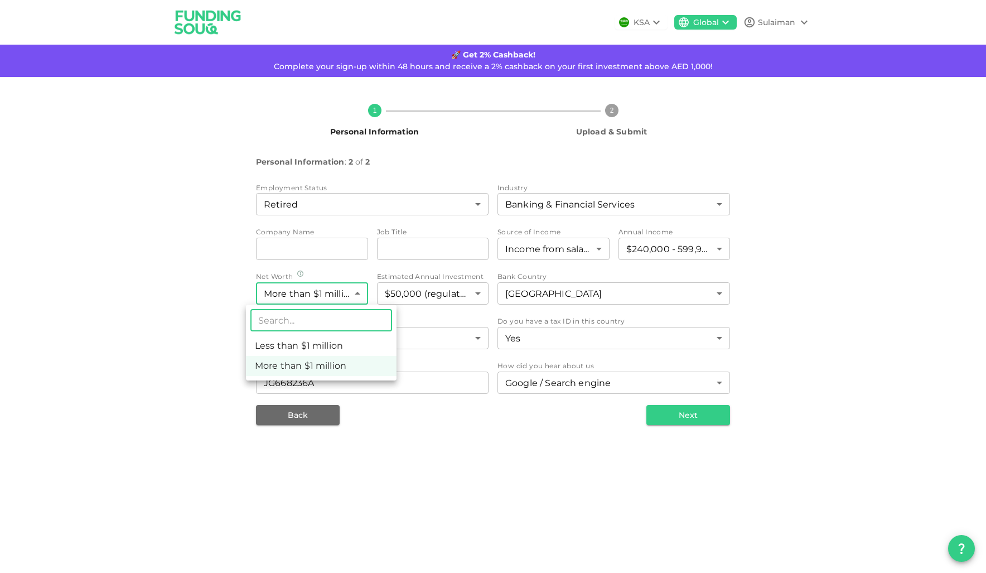
click at [297, 349] on li "Less than $1 million" at bounding box center [321, 346] width 151 height 20
type input "1"
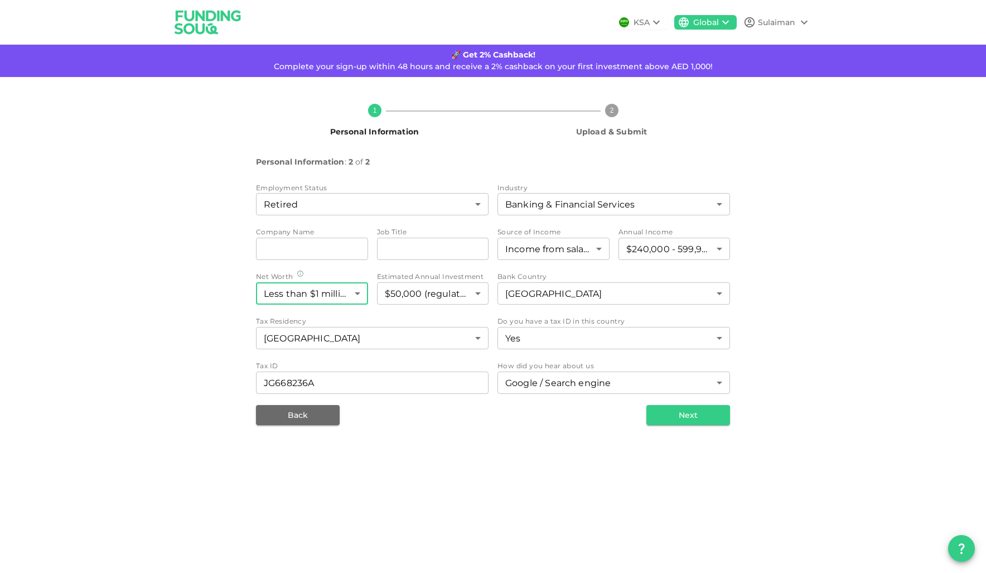
click at [182, 262] on div "1 Personal Information 2 Upload & Submit Personal Information : 2 of 2 Employme…" at bounding box center [493, 260] width 636 height 330
click at [384, 197] on body "KSA Global Sulaiman 🚀 Get 2% Cashback! Complete your sign-up within 48 hours an…" at bounding box center [493, 286] width 986 height 573
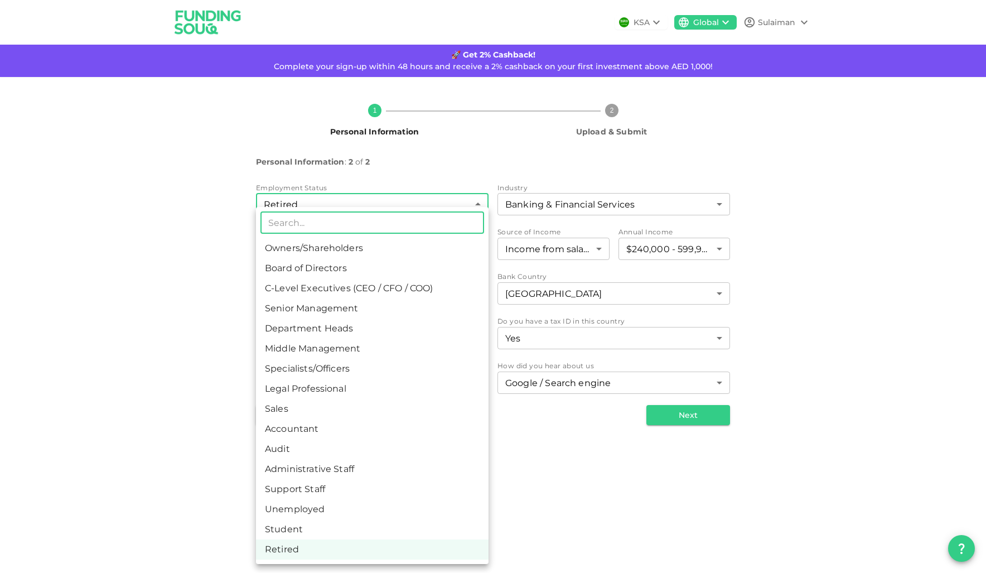
click at [197, 414] on div at bounding box center [493, 286] width 986 height 573
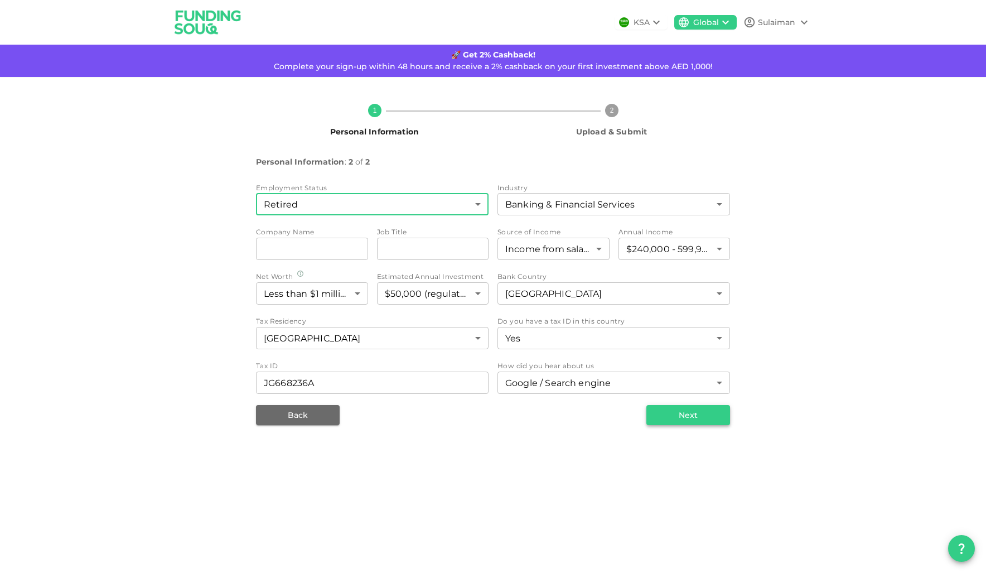
click at [692, 423] on button "Next" at bounding box center [689, 415] width 84 height 20
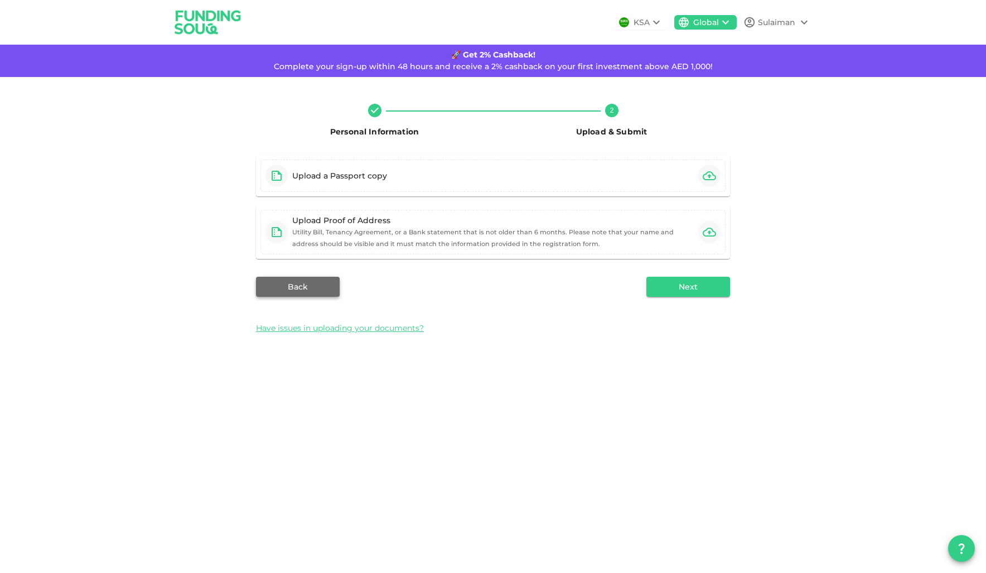
click at [297, 283] on button "Back" at bounding box center [298, 287] width 84 height 20
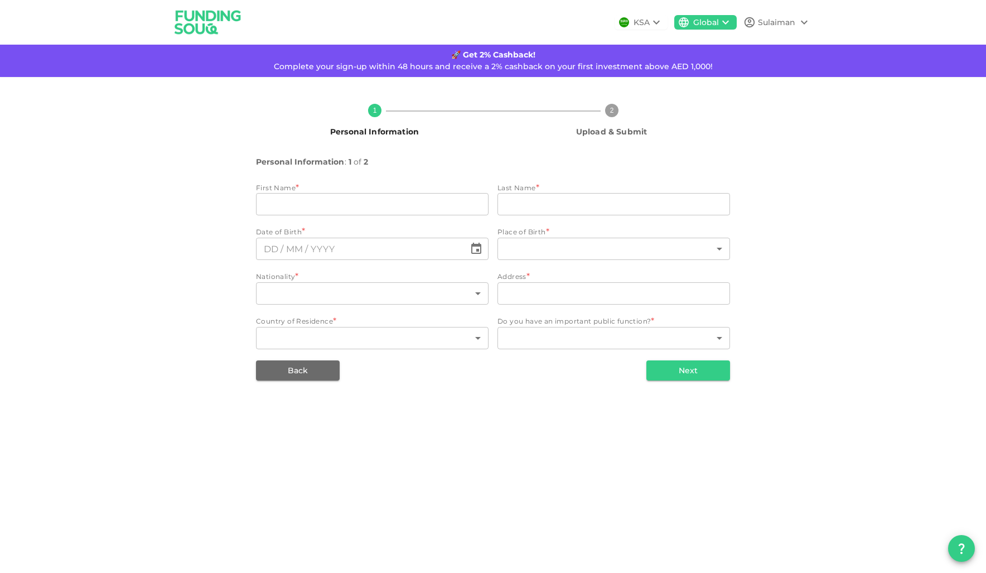
type input "Sulaiman"
type input "Moolla"
type input "207"
type input "177 Seymour Road, Gloucester, GL1 5HR"
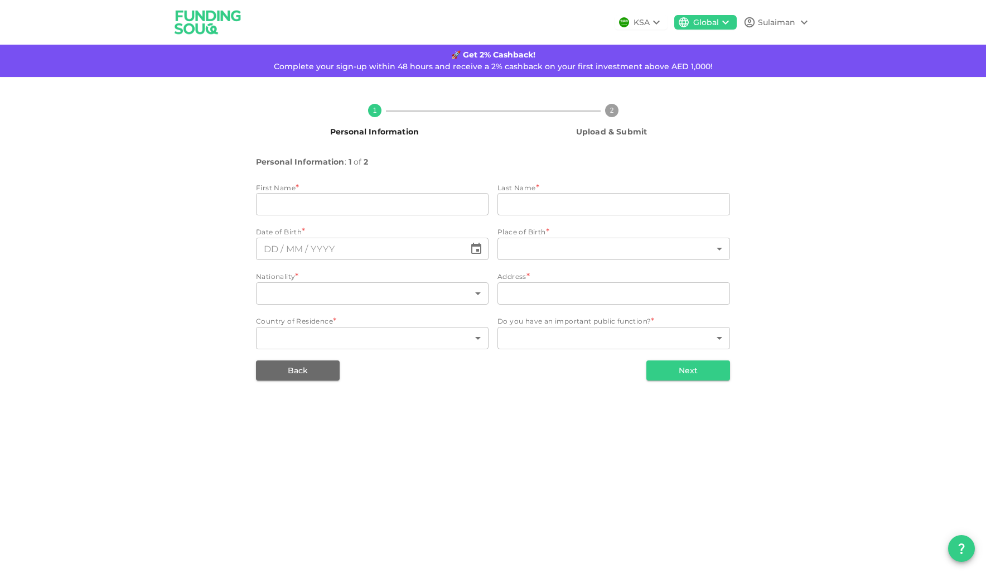
type input "207"
type input "1"
type input "⁦⁨27⁩ / ⁨10⁩ / ⁨1981⁩⁩"
click at [301, 373] on button "Back" at bounding box center [298, 370] width 84 height 20
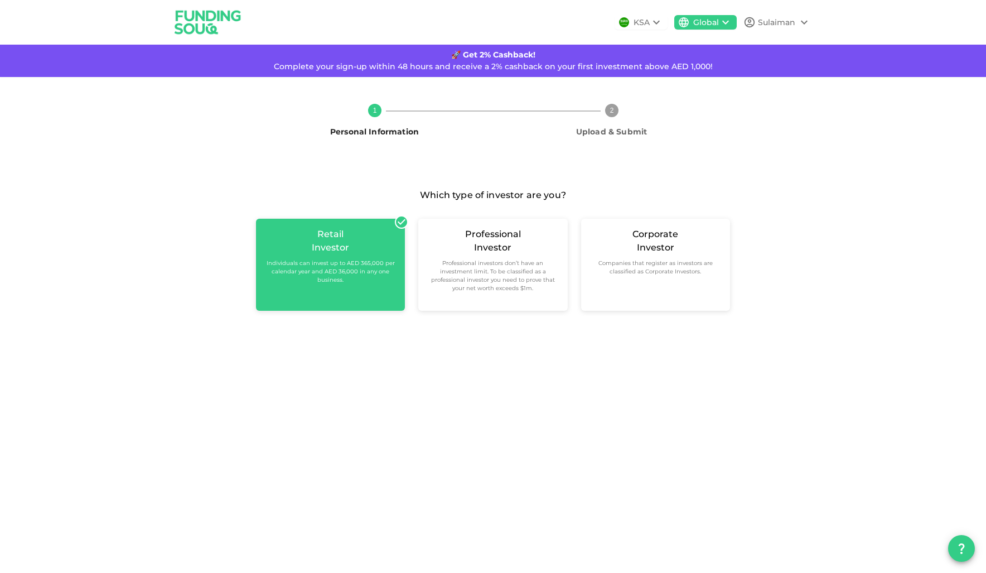
click at [346, 287] on div "Retail Investor Individuals can invest up to AED 365,000 per calendar year and …" at bounding box center [330, 265] width 149 height 92
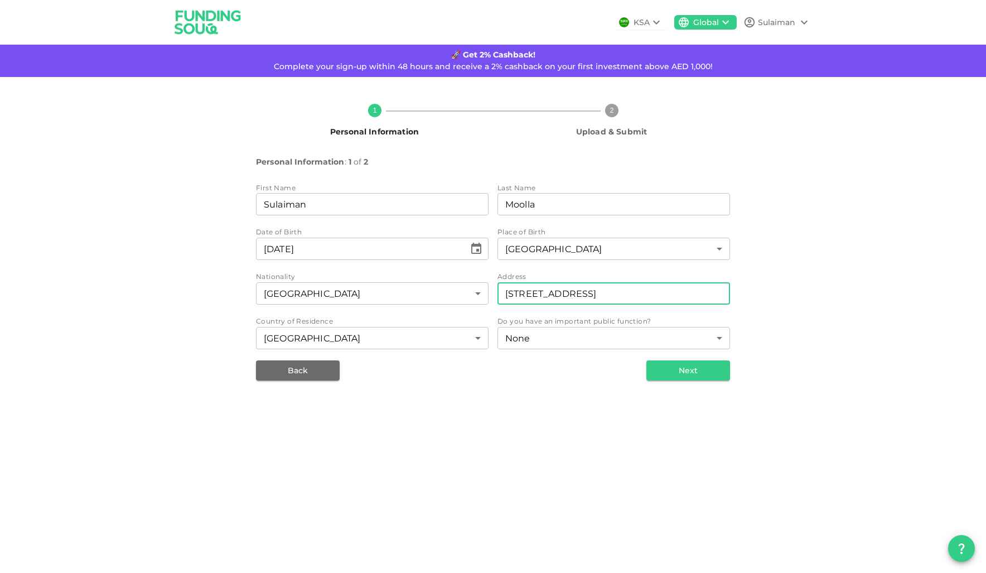
click at [638, 288] on input "177 Seymour Road, Gloucester, GL1 5HR" at bounding box center [614, 293] width 233 height 22
drag, startPoint x: 699, startPoint y: 292, endPoint x: 184, endPoint y: 263, distance: 515.7
click at [185, 264] on div "1 Personal Information 2 Upload & Submit Personal Information : 1 of 2 First Na…" at bounding box center [493, 238] width 636 height 286
type input "8 Hudson Close, GL1 3FB"
click at [448, 452] on div "KSA Global Sulaiman 🚀 Get 2% Cashback! Complete your sign-up within 48 hours an…" at bounding box center [493, 286] width 986 height 573
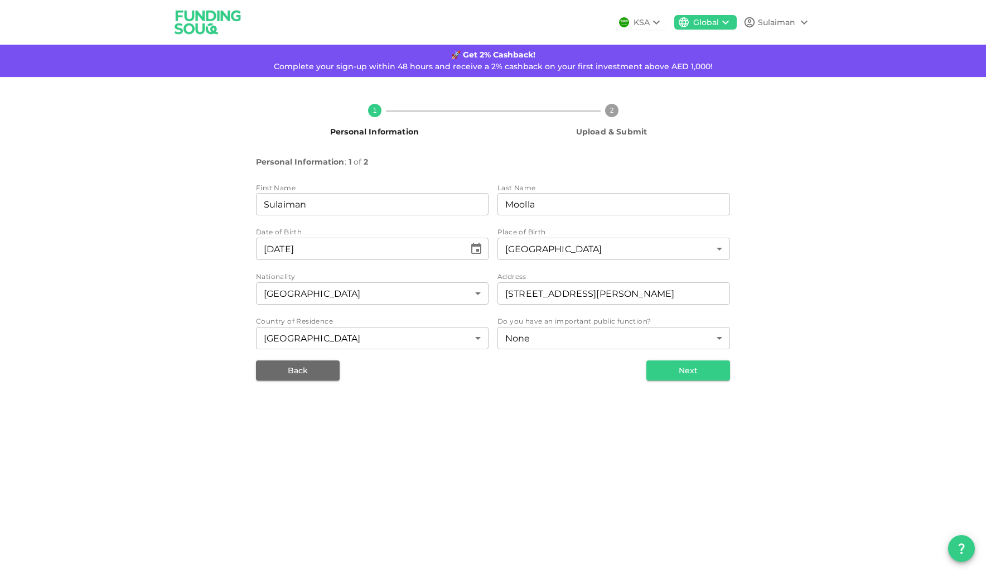
click at [574, 473] on div "KSA Global Sulaiman 🚀 Get 2% Cashback! Complete your sign-up within 48 hours an…" at bounding box center [493, 286] width 986 height 573
click at [689, 374] on button "Next" at bounding box center [689, 370] width 84 height 20
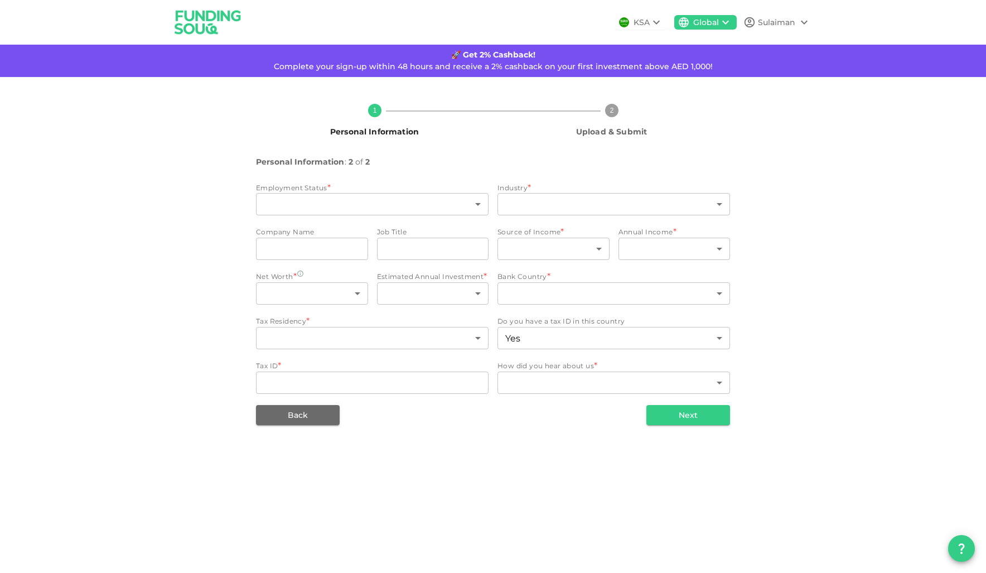
type input "16"
type input "1"
type input "4"
type input "1"
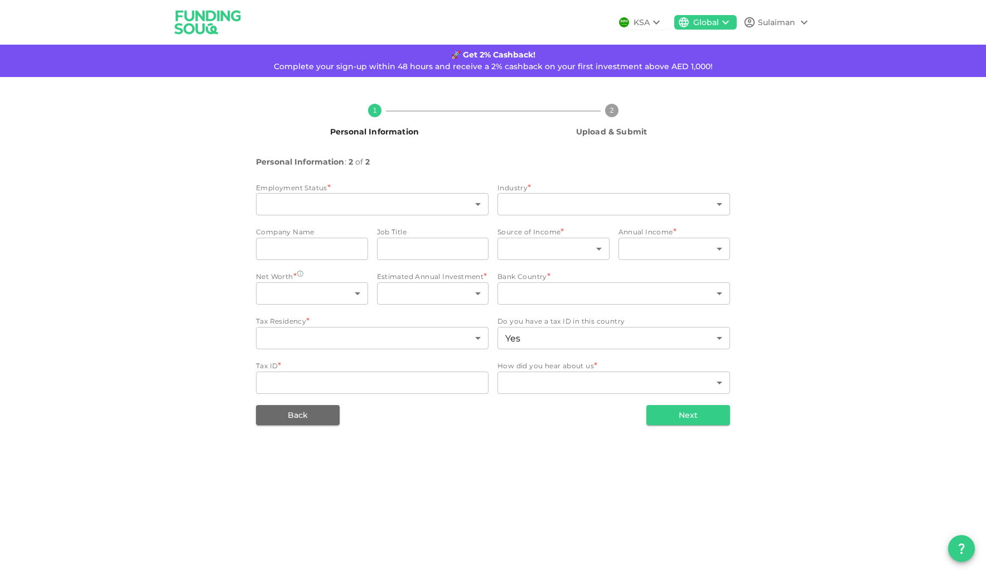
type input "4"
type input "207"
type input "JG668236A"
type input "1"
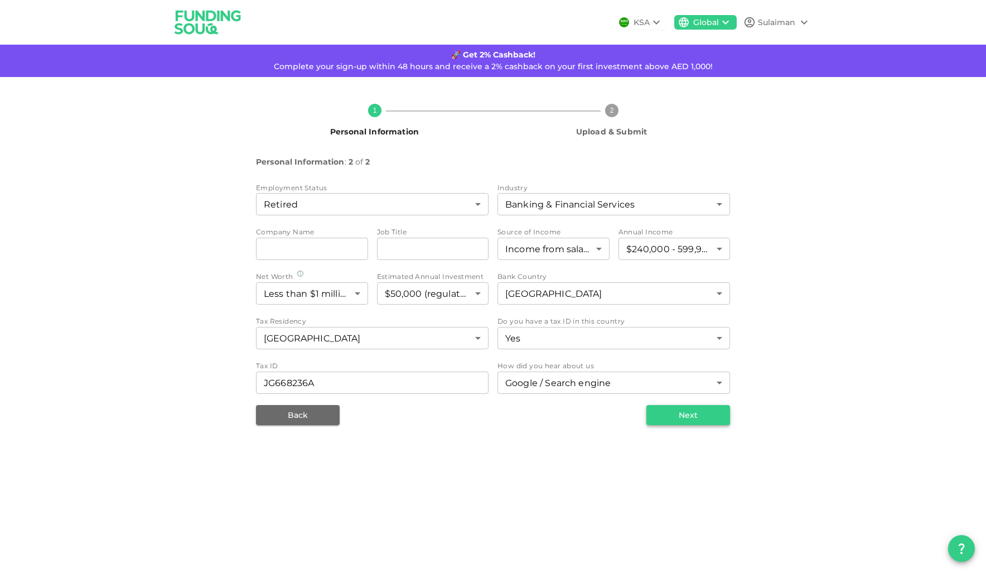
click at [677, 414] on button "Next" at bounding box center [689, 415] width 84 height 20
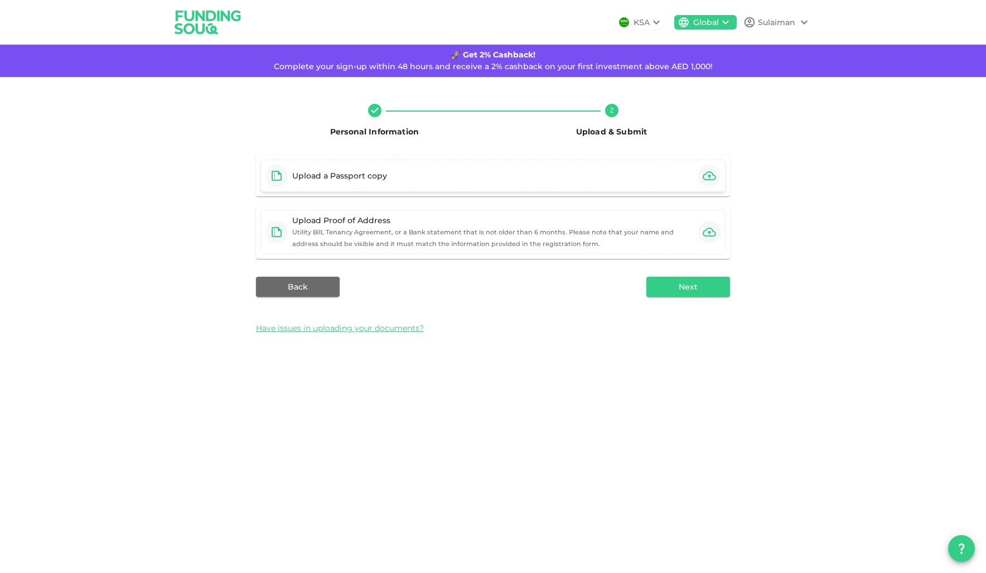
click at [355, 166] on div "Upload a Passport copy" at bounding box center [329, 176] width 126 height 22
